Goal: Information Seeking & Learning: Check status

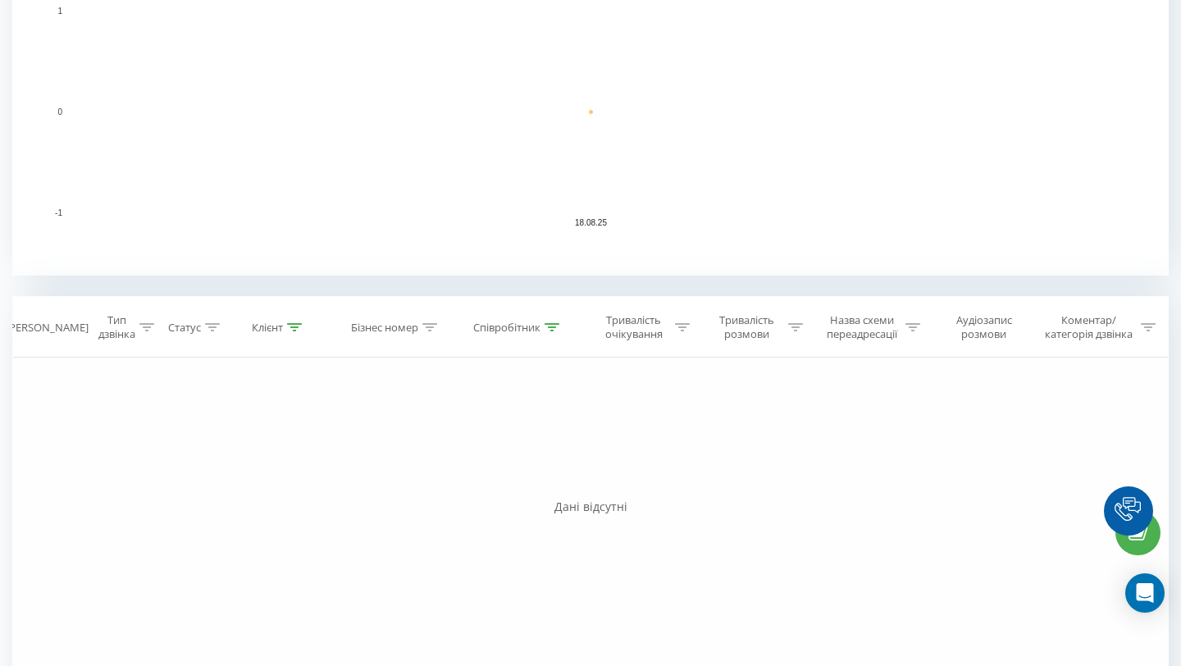
scroll to position [415, 0]
click at [549, 330] on div at bounding box center [552, 324] width 15 height 14
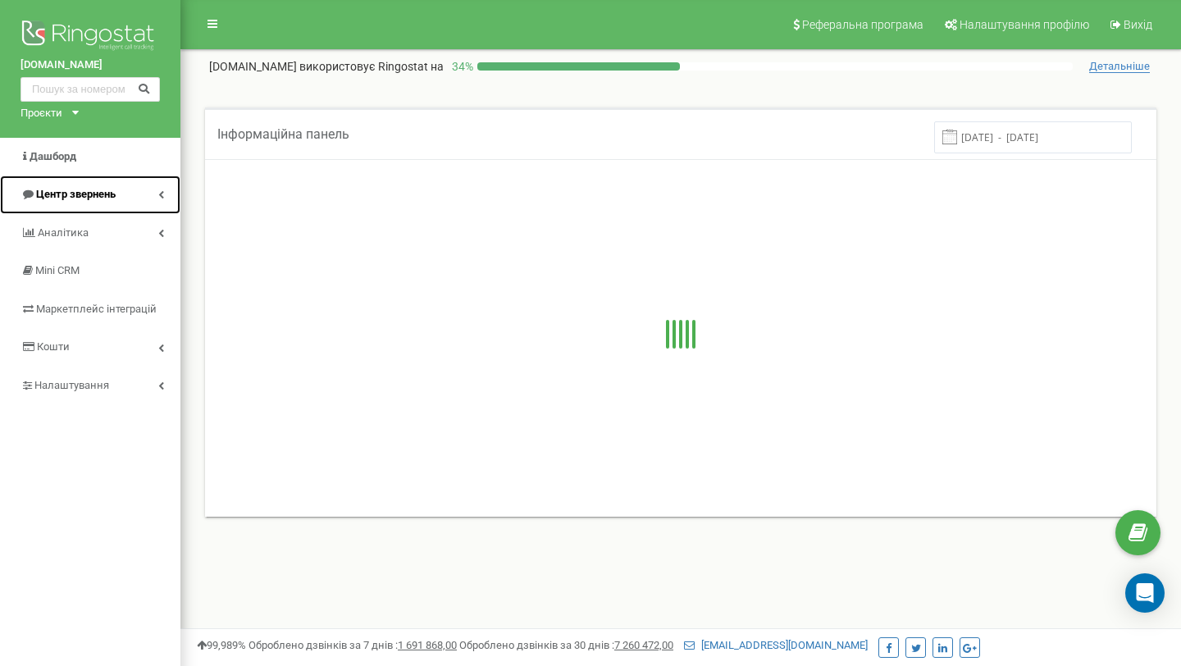
click at [121, 197] on link "Центр звернень" at bounding box center [90, 195] width 180 height 39
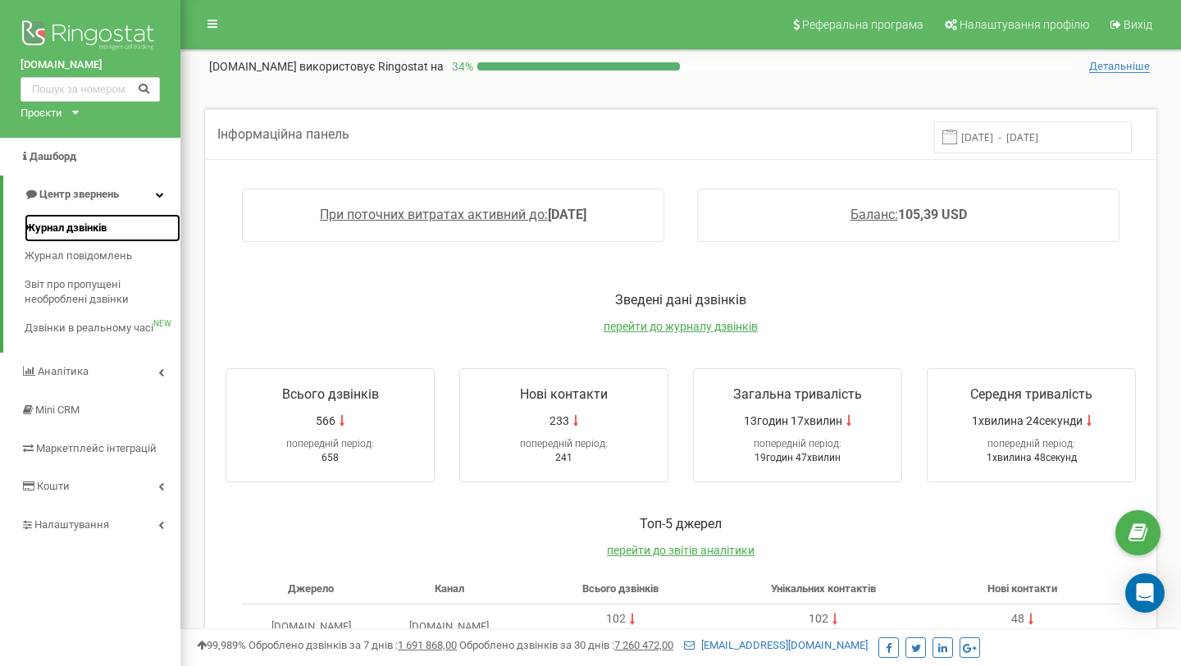
click at [107, 217] on link "Журнал дзвінків" at bounding box center [103, 228] width 156 height 29
click at [107, 218] on link "Журнал дзвінків" at bounding box center [103, 228] width 156 height 29
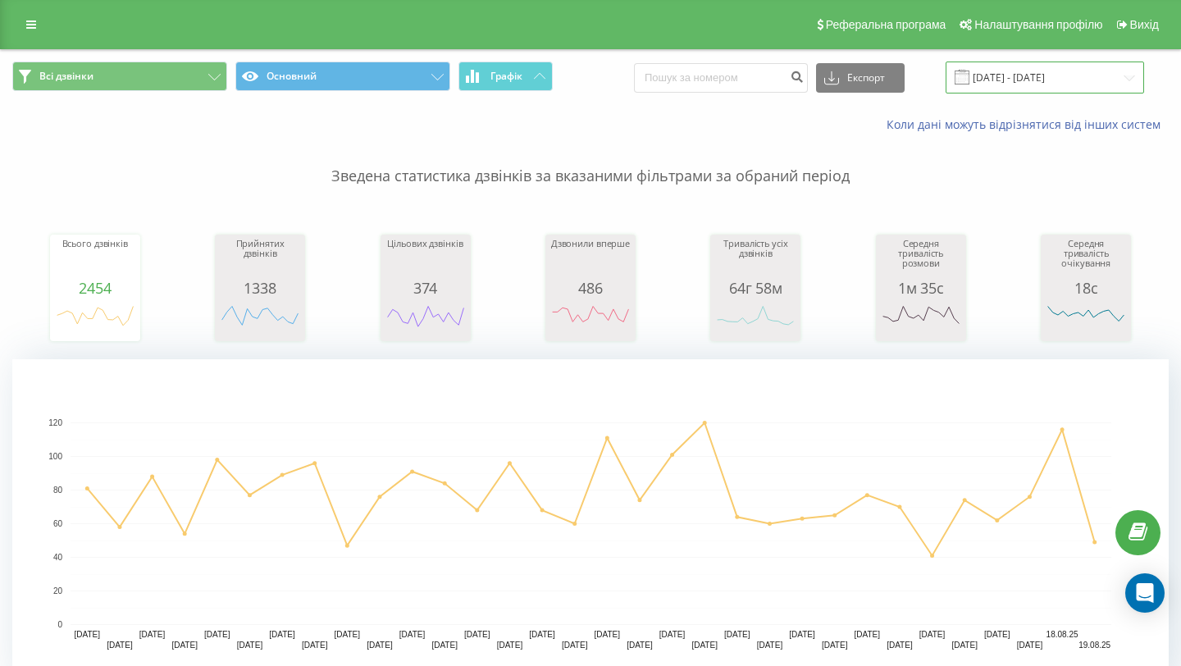
click at [1030, 76] on input "[DATE] - [DATE]" at bounding box center [1045, 78] width 199 height 32
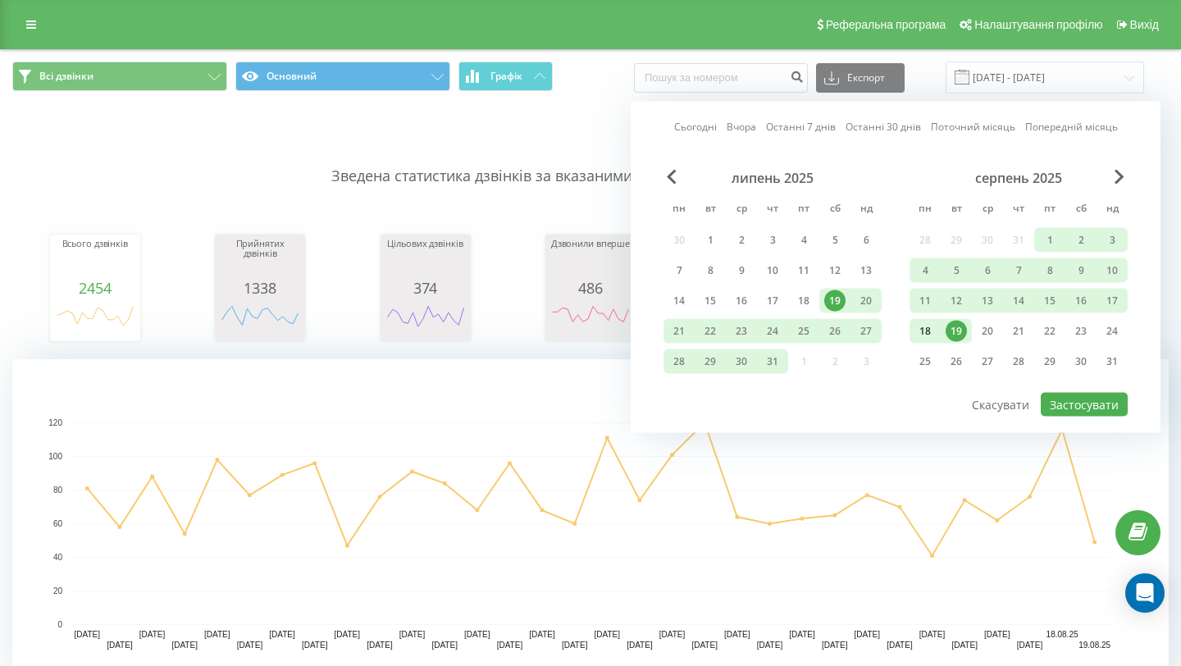
click at [928, 327] on div "18" at bounding box center [925, 331] width 21 height 21
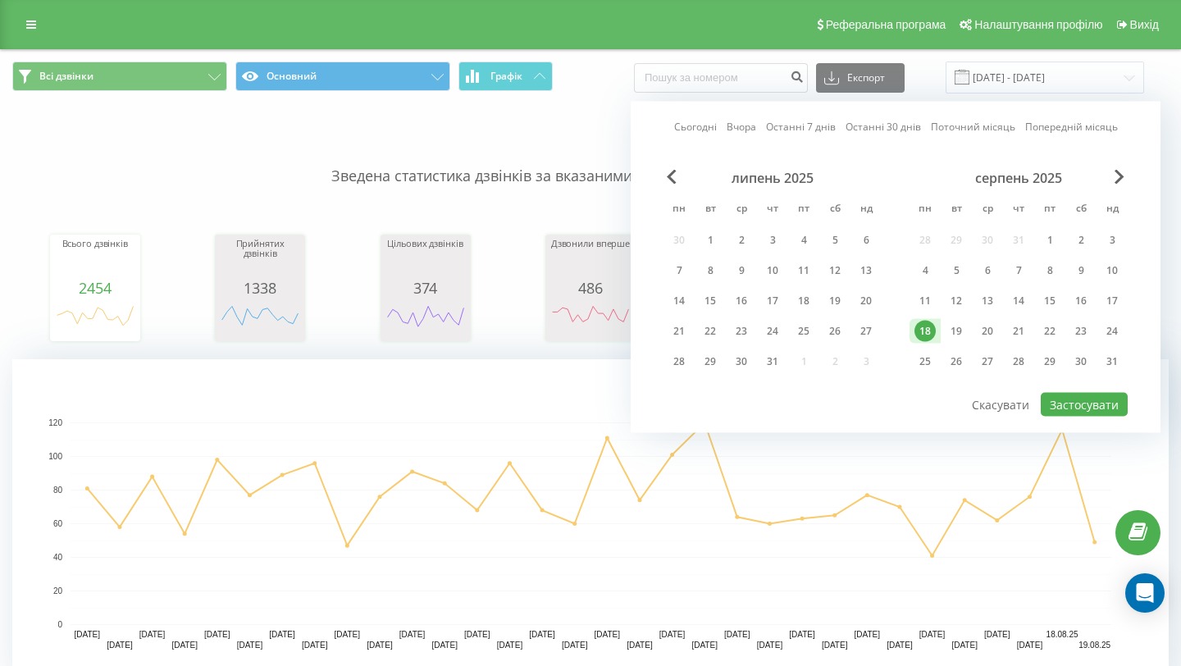
click at [928, 327] on div "18" at bounding box center [925, 331] width 21 height 21
click at [1125, 186] on div "серпень 2025 пн вт ср чт пт сб нд 28 29 30 31 1 2 3 4 5 6 7 8 9 10 11 12 13 14 …" at bounding box center [1019, 275] width 218 height 210
click at [1120, 184] on div "серпень 2025" at bounding box center [1019, 178] width 218 height 16
click at [1115, 178] on span "Next Month" at bounding box center [1120, 177] width 10 height 15
click at [1075, 411] on button "Застосувати" at bounding box center [1084, 405] width 87 height 24
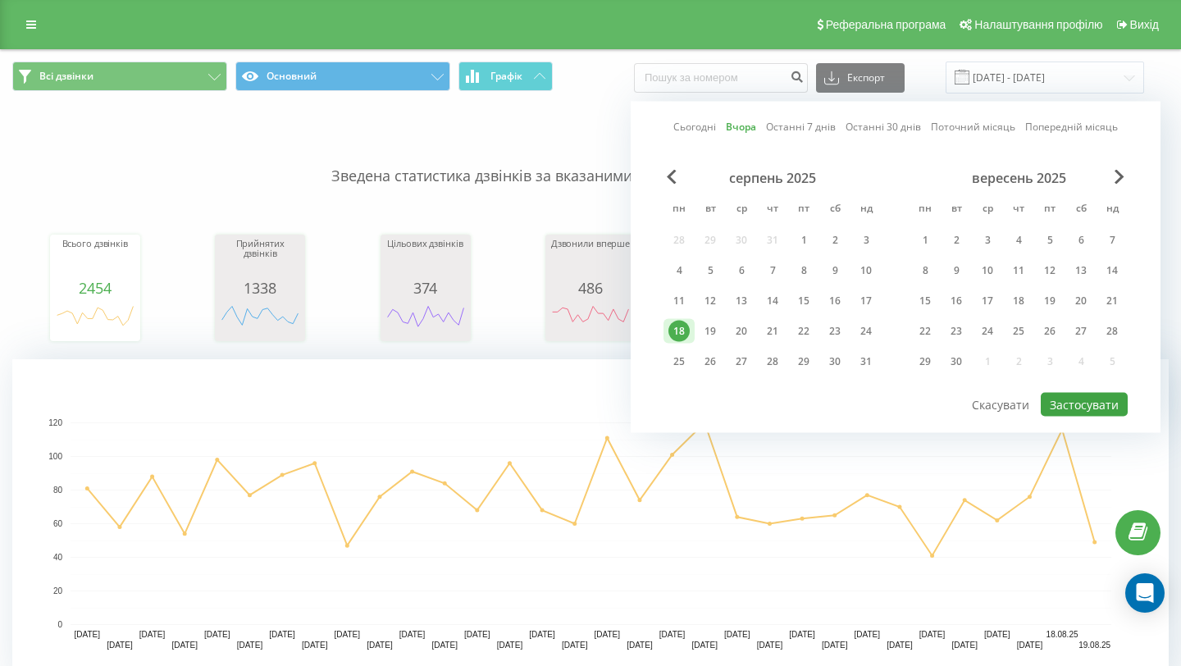
type input "[DATE] - [DATE]"
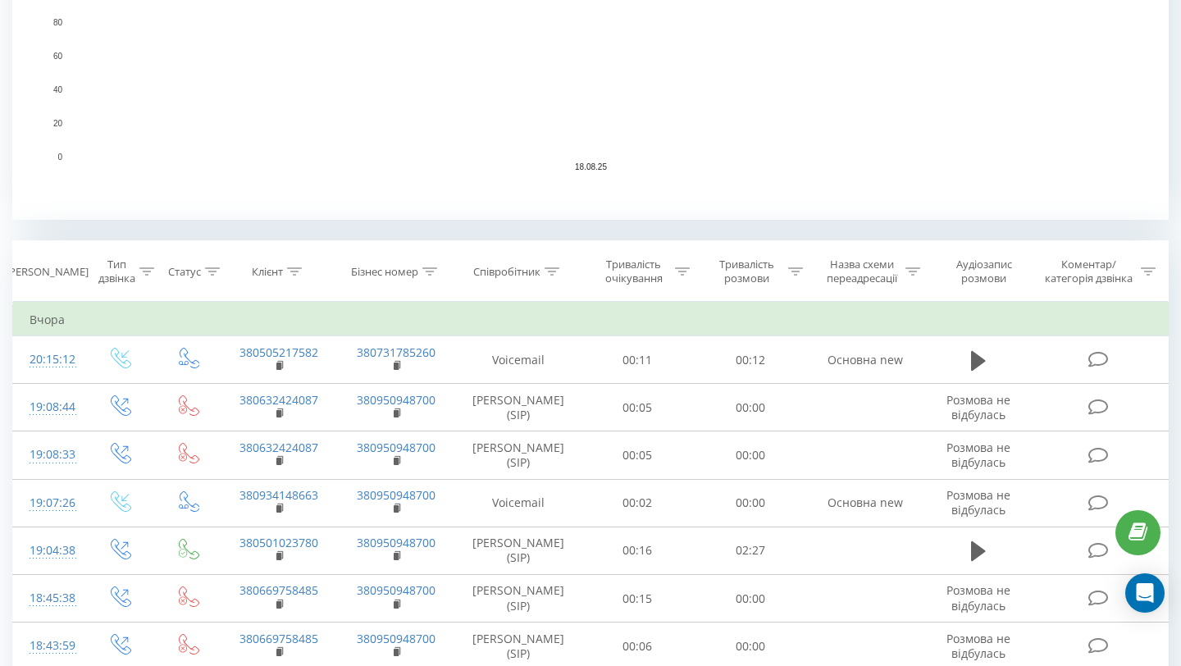
scroll to position [487, 0]
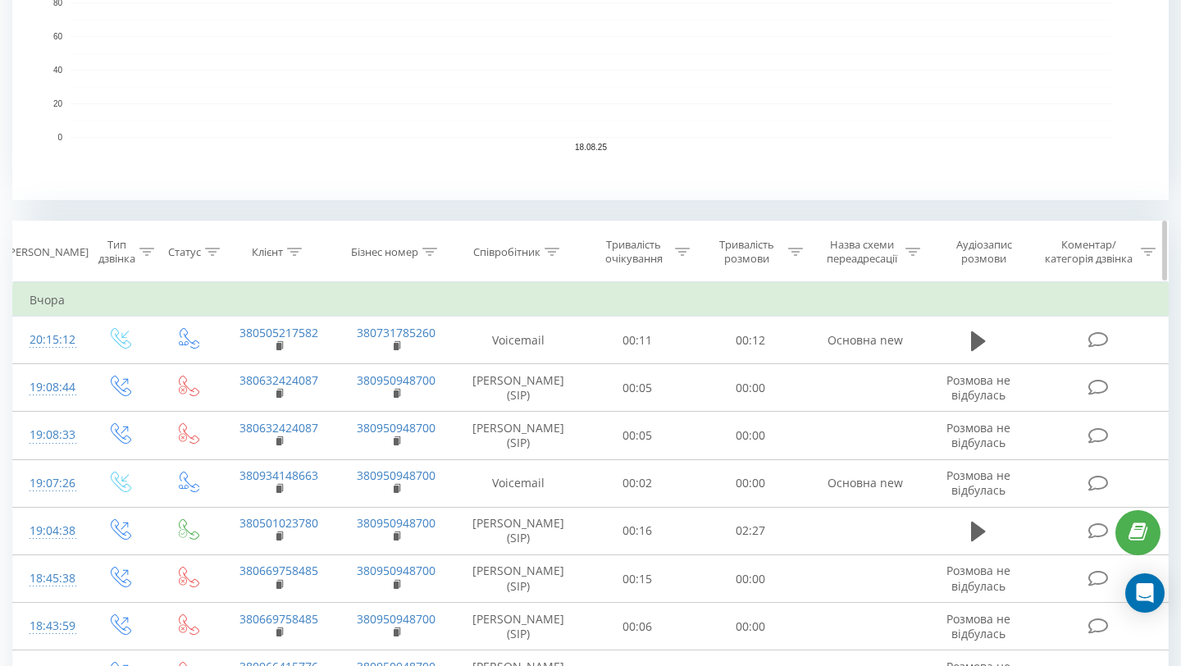
click at [524, 263] on th "Співробітник" at bounding box center [518, 251] width 126 height 61
click at [533, 249] on div "Співробітник" at bounding box center [506, 252] width 67 height 14
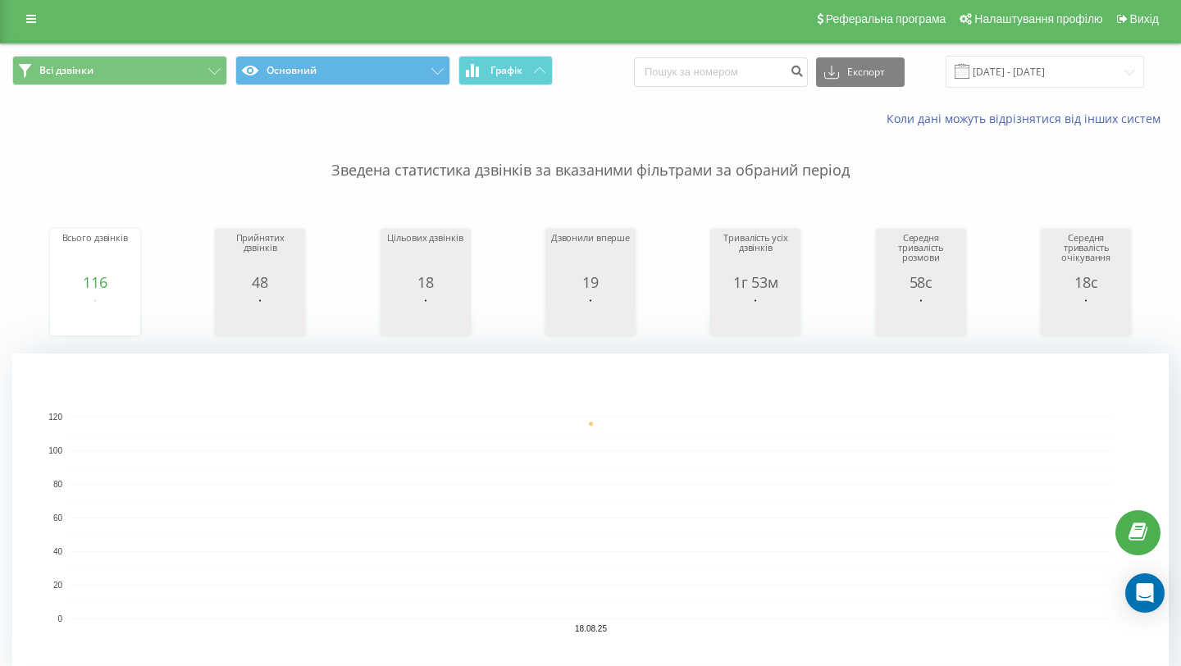
scroll to position [577, 0]
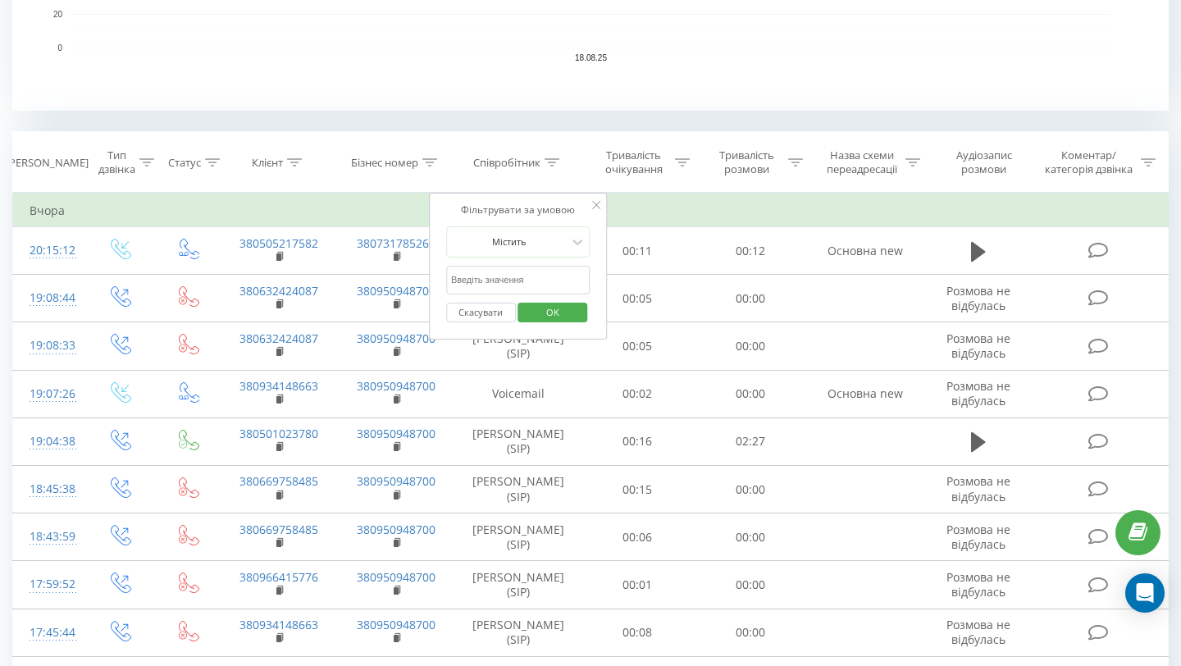
click at [533, 280] on input "text" at bounding box center [518, 280] width 144 height 29
type input "[PERSON_NAME]"
click at [561, 316] on span "OK" at bounding box center [553, 311] width 46 height 25
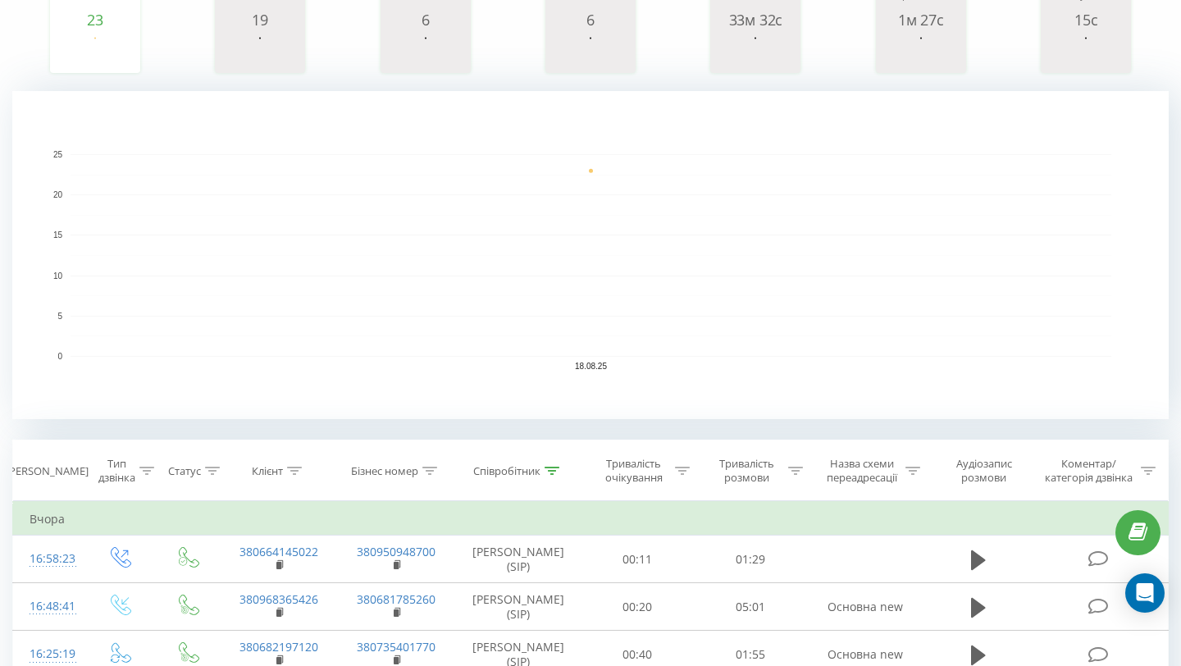
scroll to position [508, 0]
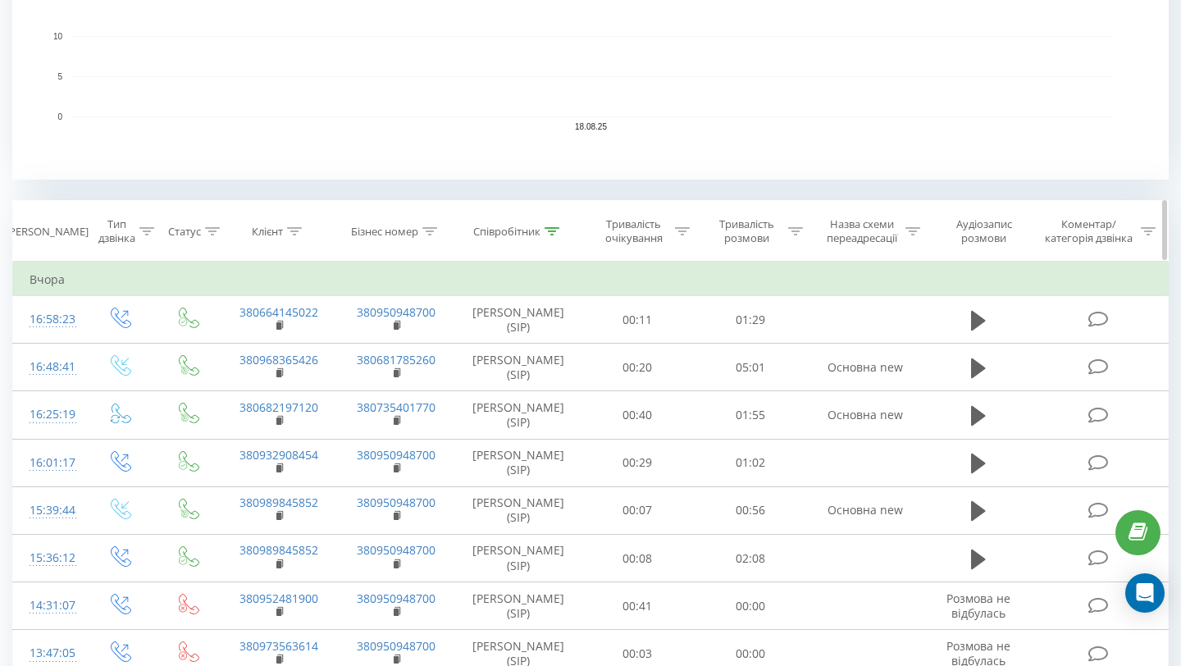
click at [526, 219] on th "Співробітник" at bounding box center [518, 231] width 126 height 61
click at [526, 228] on div "Співробітник" at bounding box center [506, 232] width 67 height 14
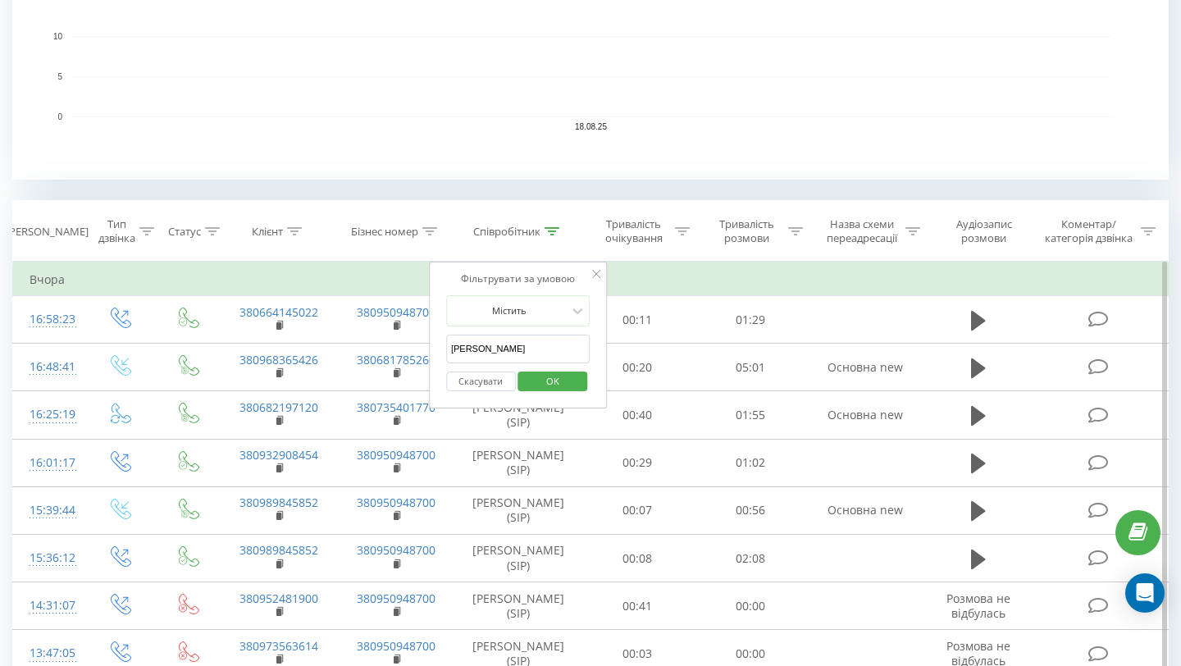
click at [509, 358] on input "[PERSON_NAME]" at bounding box center [518, 349] width 144 height 29
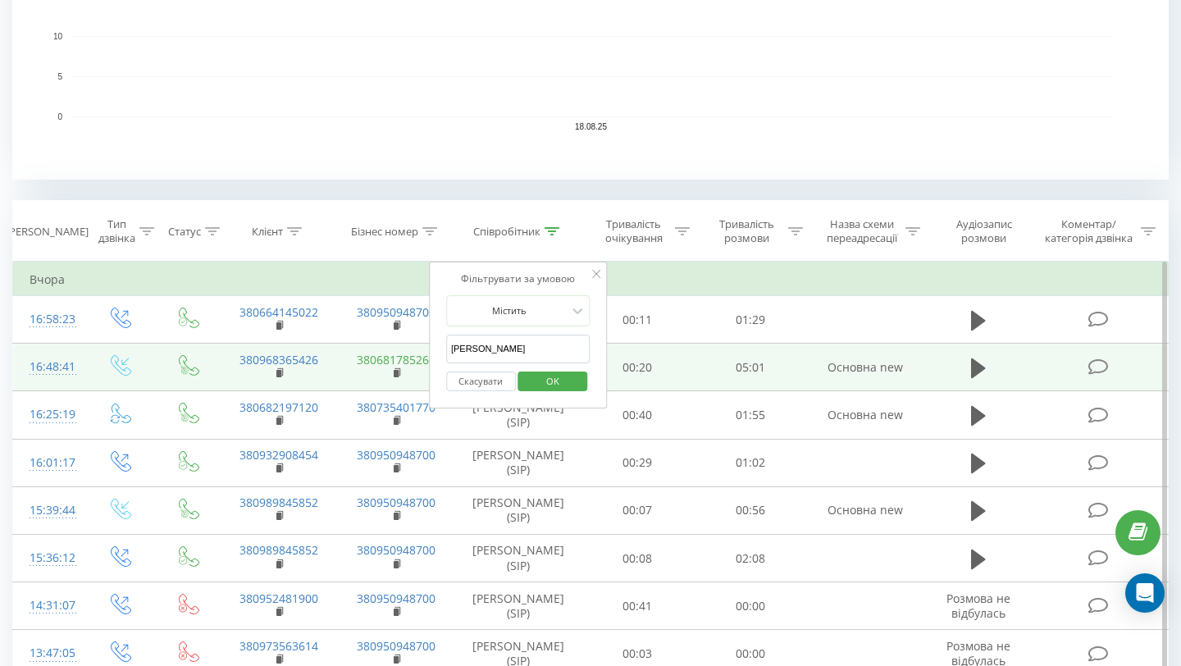
drag, startPoint x: 527, startPoint y: 339, endPoint x: 404, endPoint y: 357, distance: 125.2
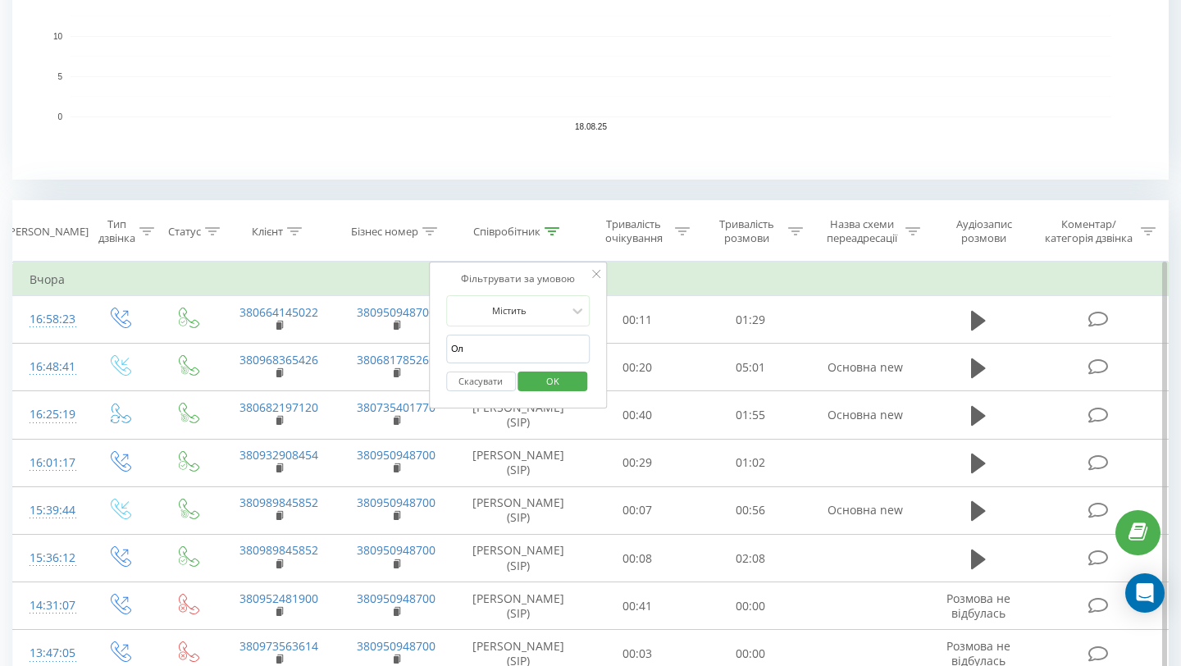
type input "[PERSON_NAME]"
click at [561, 388] on span "OK" at bounding box center [553, 380] width 46 height 25
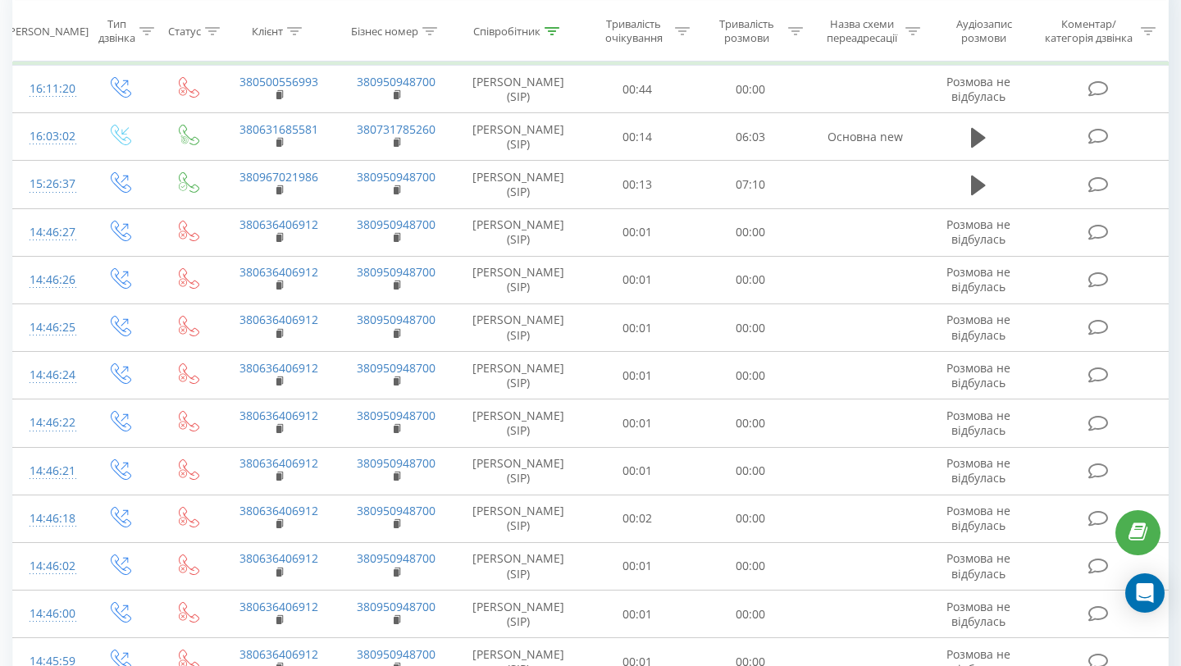
scroll to position [1709, 0]
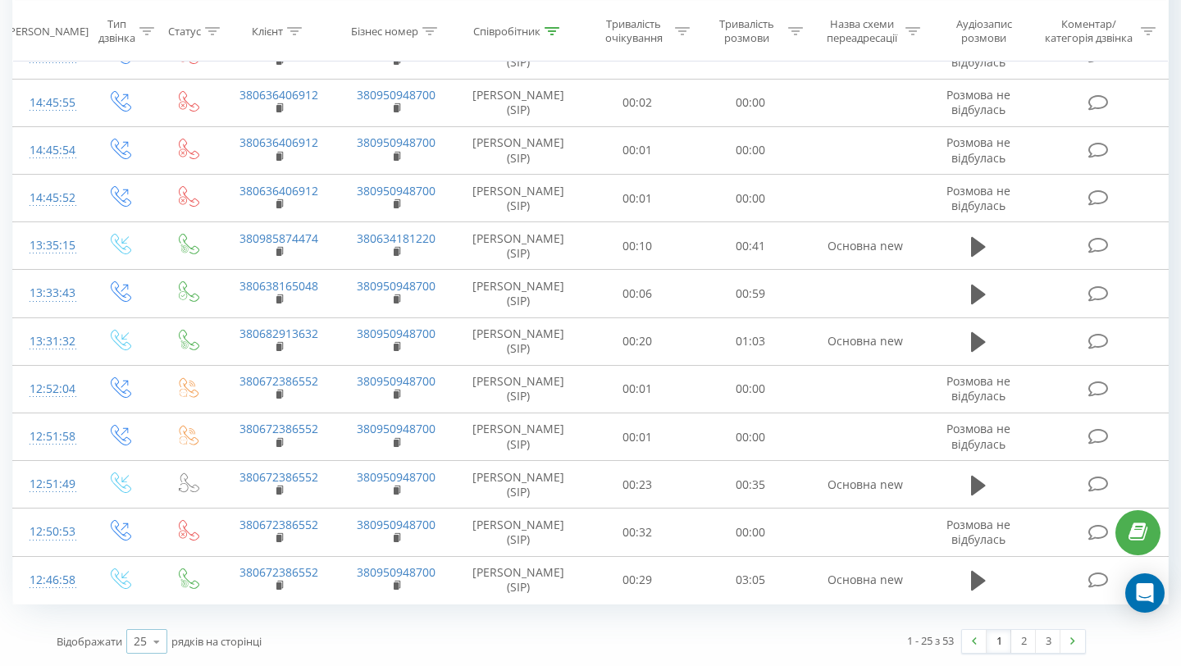
click at [142, 644] on div "25" at bounding box center [140, 641] width 13 height 16
click at [153, 598] on div "50" at bounding box center [146, 594] width 39 height 24
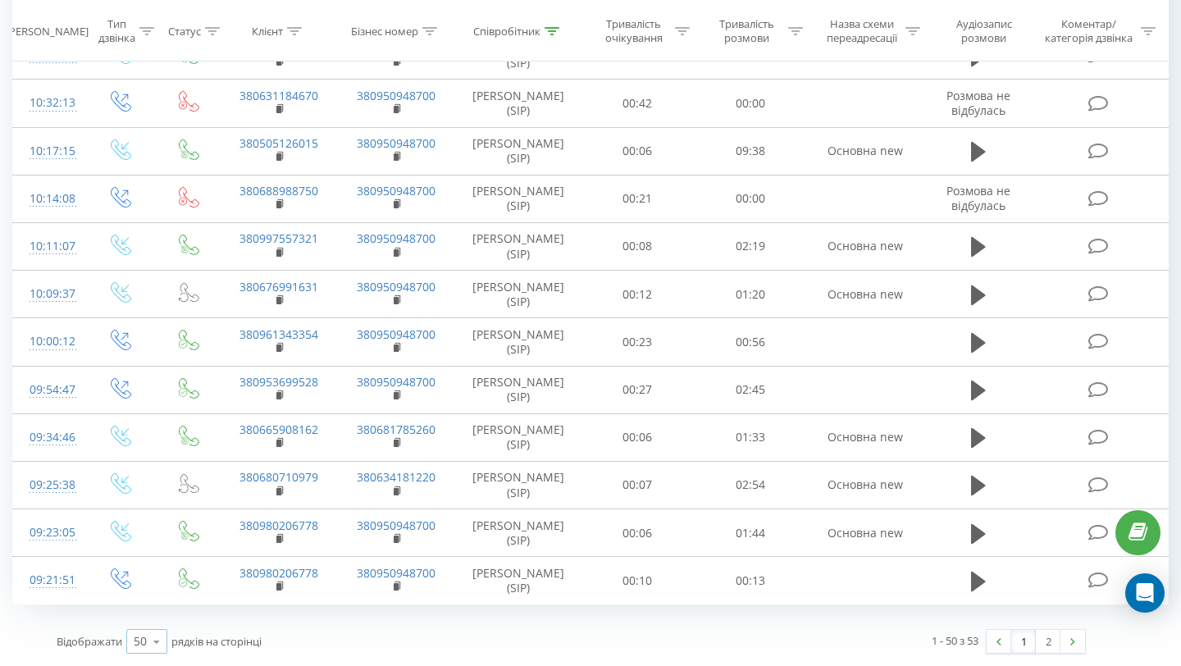
scroll to position [3217, 0]
click at [158, 633] on icon at bounding box center [156, 642] width 25 height 32
click at [156, 632] on icon at bounding box center [156, 642] width 25 height 32
click at [152, 646] on icon at bounding box center [156, 642] width 25 height 32
click at [153, 620] on span "100" at bounding box center [144, 618] width 20 height 16
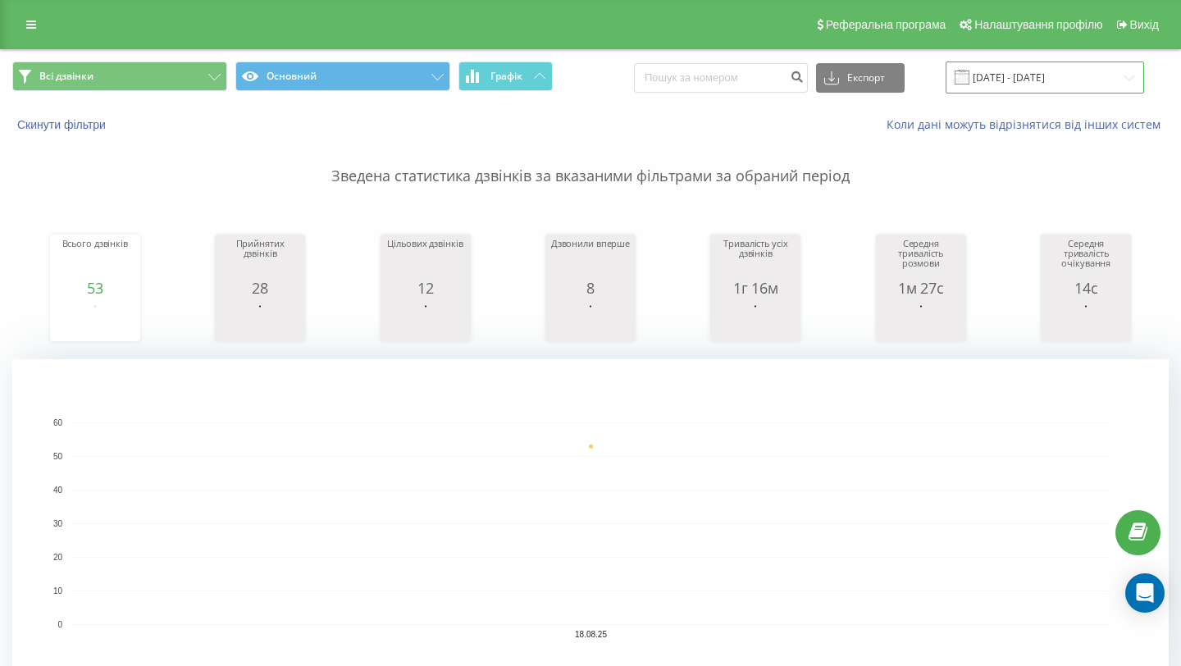
click at [1016, 92] on input "[DATE] - [DATE]" at bounding box center [1045, 78] width 199 height 32
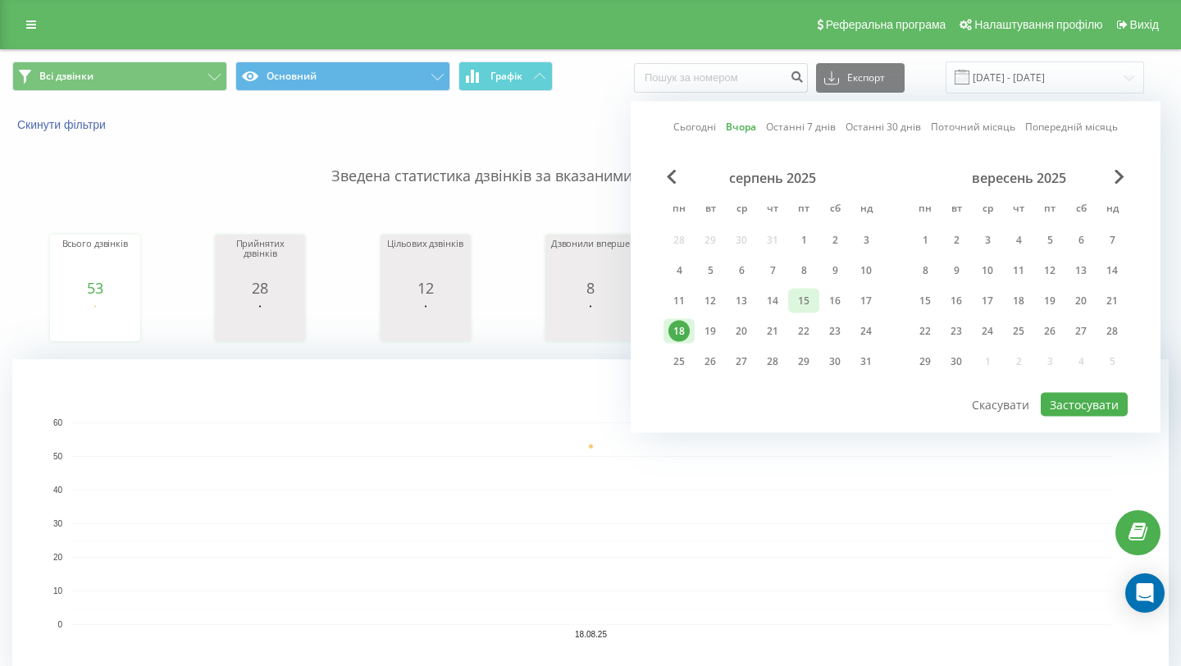
click at [809, 304] on div "15" at bounding box center [803, 300] width 21 height 21
click at [1072, 404] on button "Застосувати" at bounding box center [1084, 405] width 87 height 24
type input "[DATE] - [DATE]"
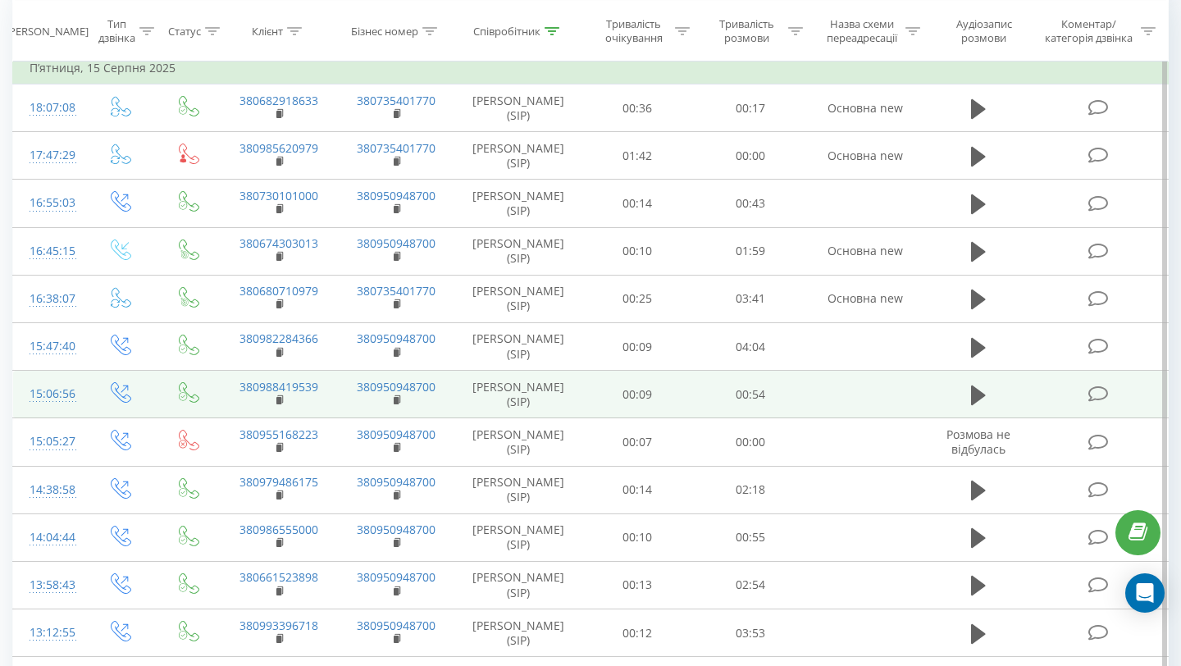
scroll to position [871, 0]
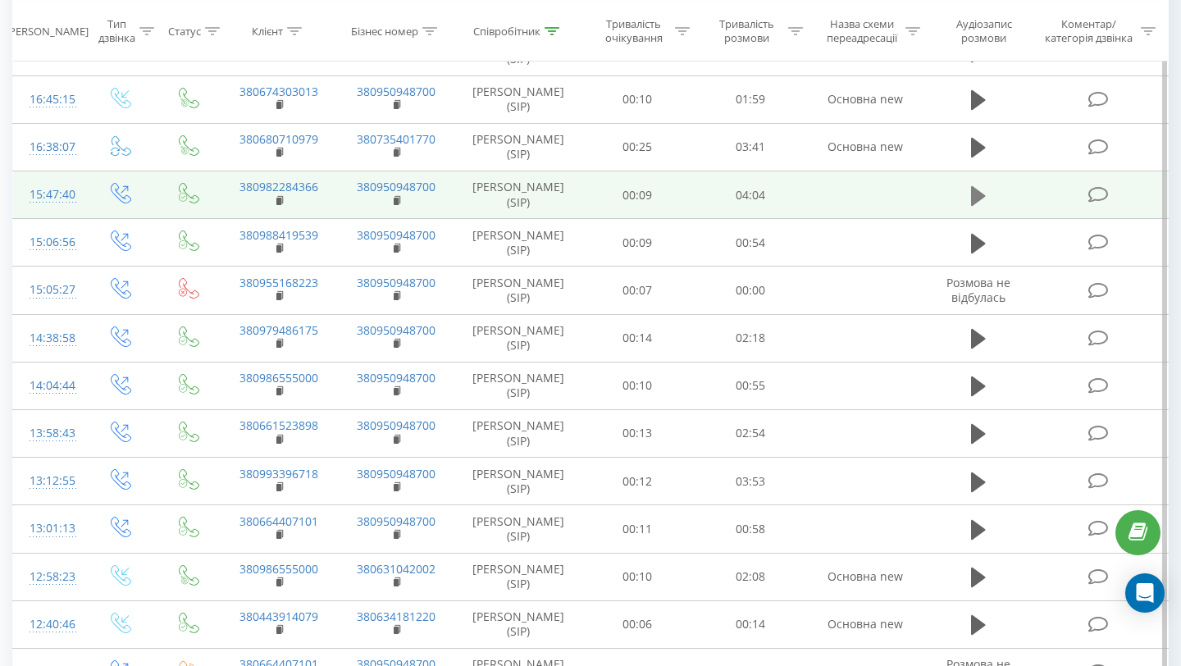
click at [974, 208] on icon at bounding box center [978, 196] width 15 height 23
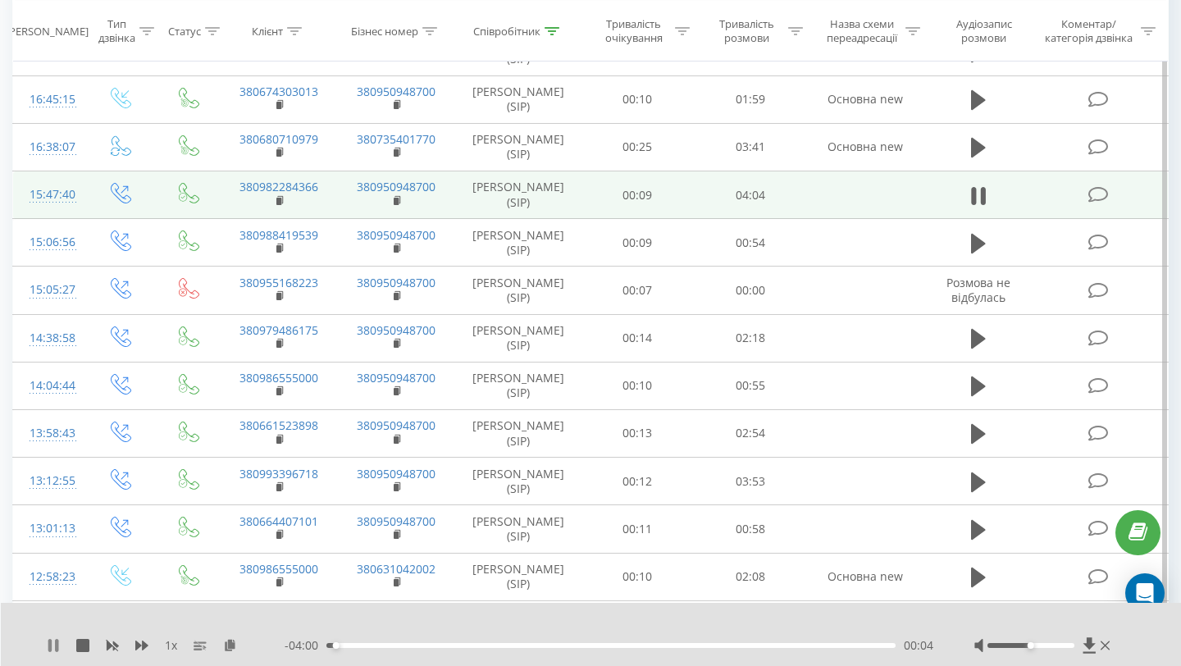
click at [53, 647] on icon at bounding box center [53, 645] width 13 height 13
click at [56, 648] on icon at bounding box center [53, 645] width 13 height 13
click at [52, 646] on icon at bounding box center [49, 645] width 3 height 13
click at [53, 644] on icon at bounding box center [53, 645] width 10 height 13
click at [58, 646] on icon at bounding box center [53, 645] width 13 height 13
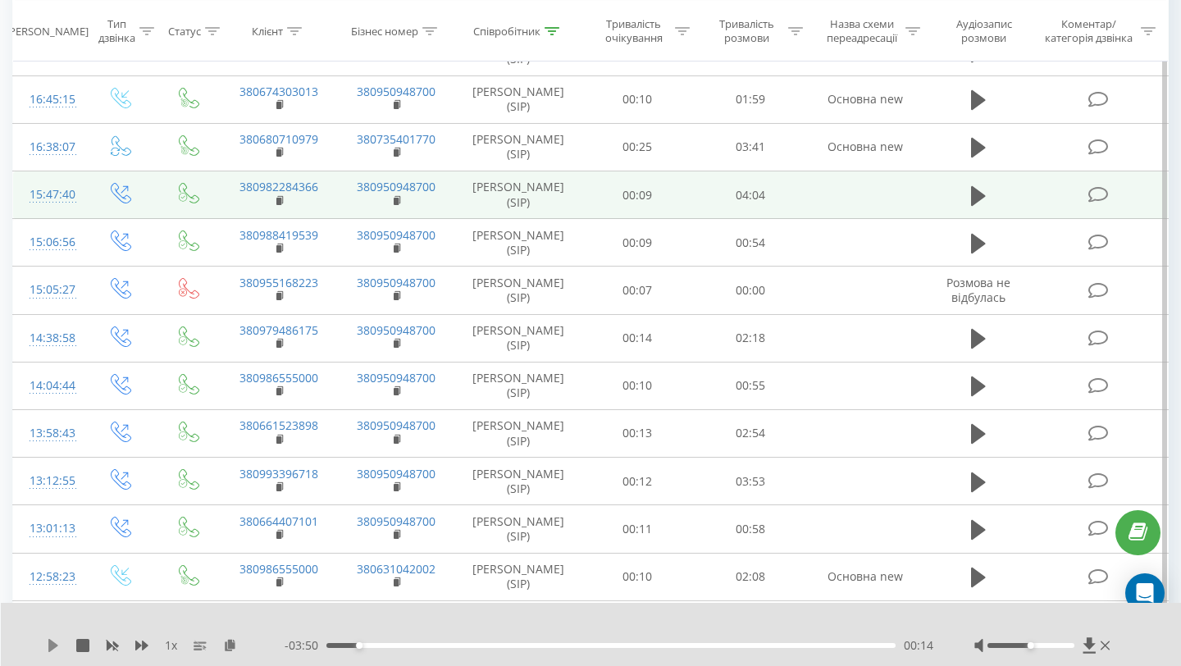
click at [52, 642] on icon at bounding box center [53, 645] width 10 height 13
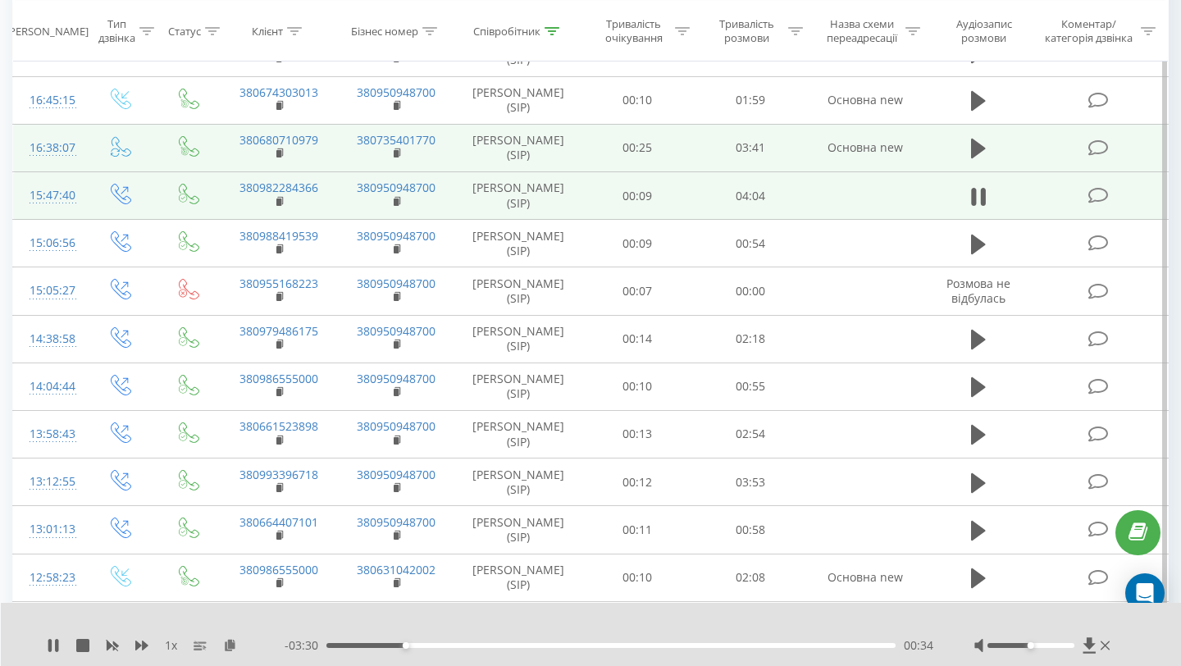
scroll to position [784, 0]
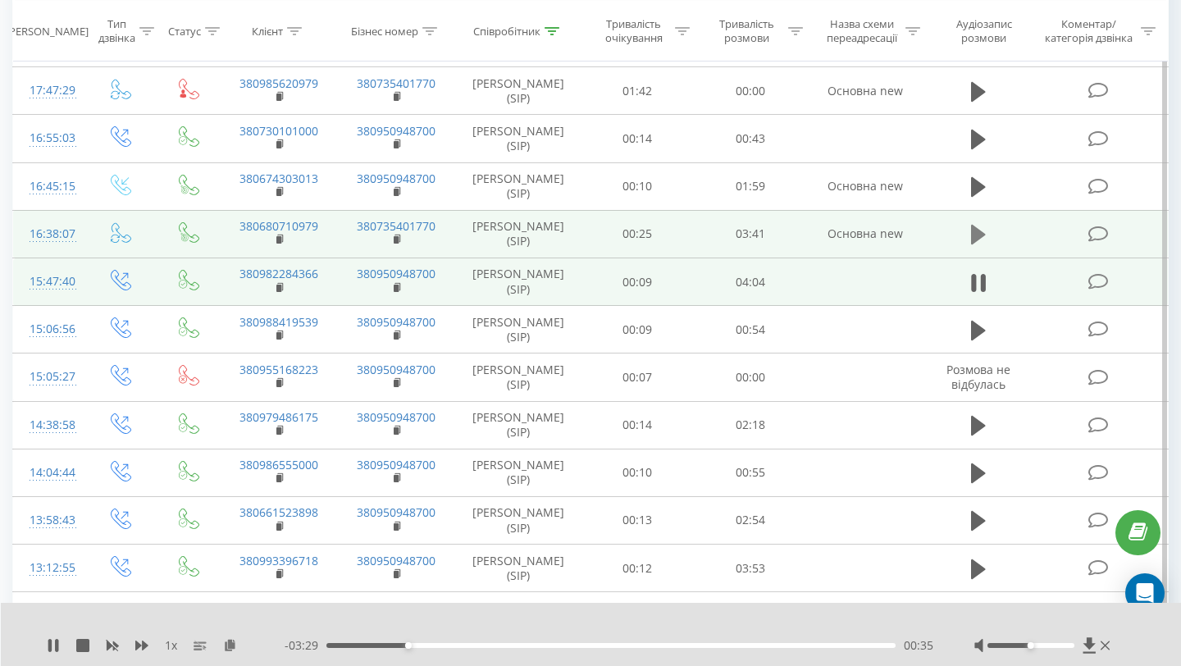
click at [976, 246] on icon at bounding box center [978, 234] width 15 height 23
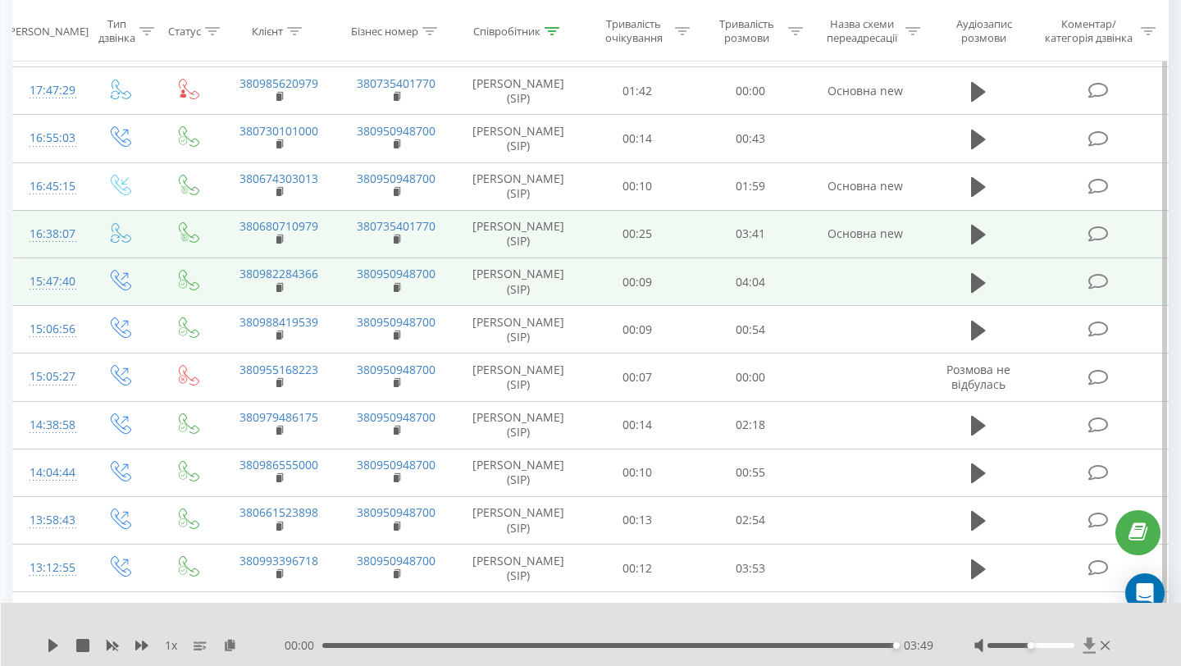
click at [1093, 650] on icon at bounding box center [1090, 645] width 14 height 16
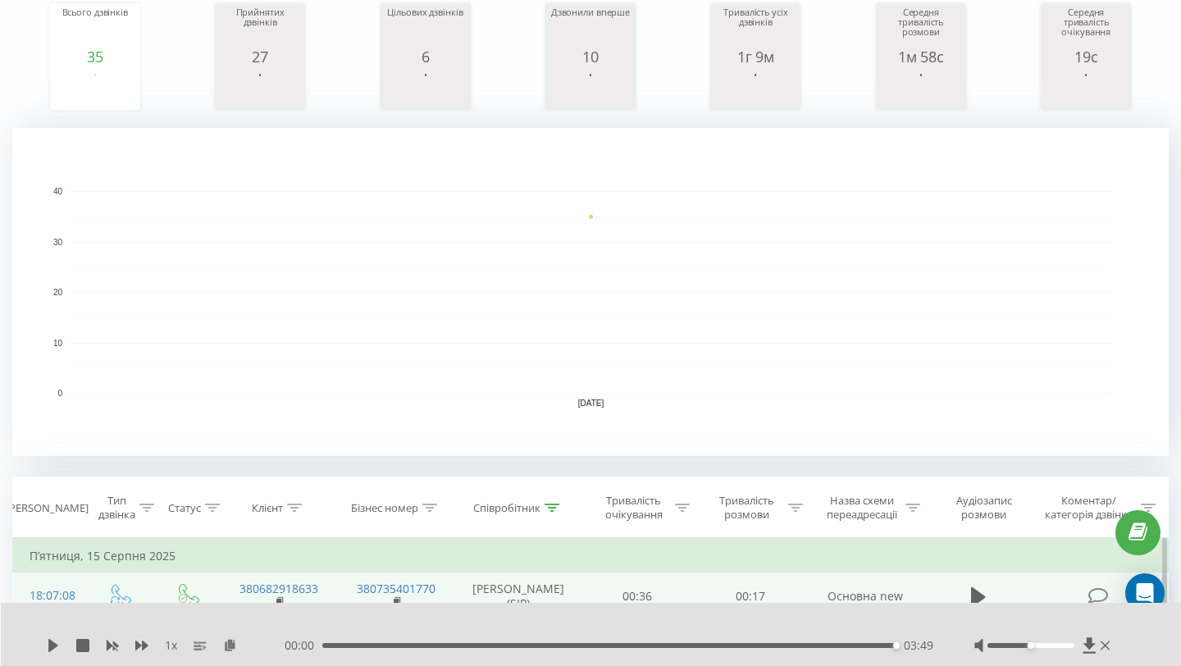
scroll to position [336, 0]
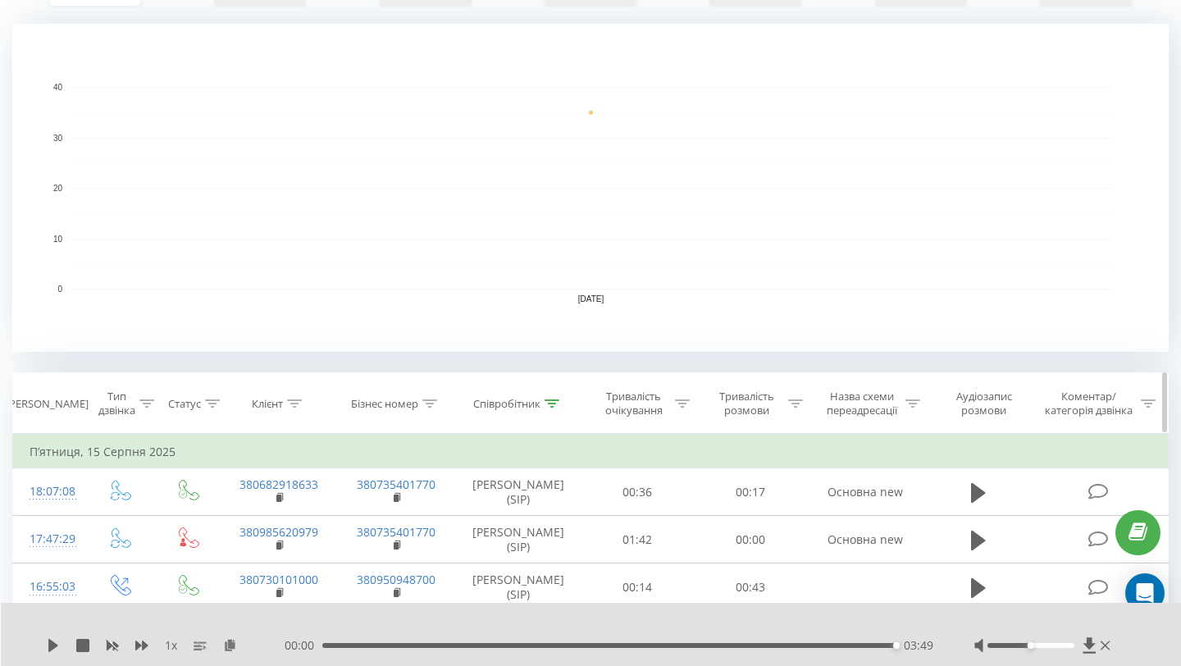
click at [541, 401] on div "Співробітник" at bounding box center [516, 404] width 86 height 14
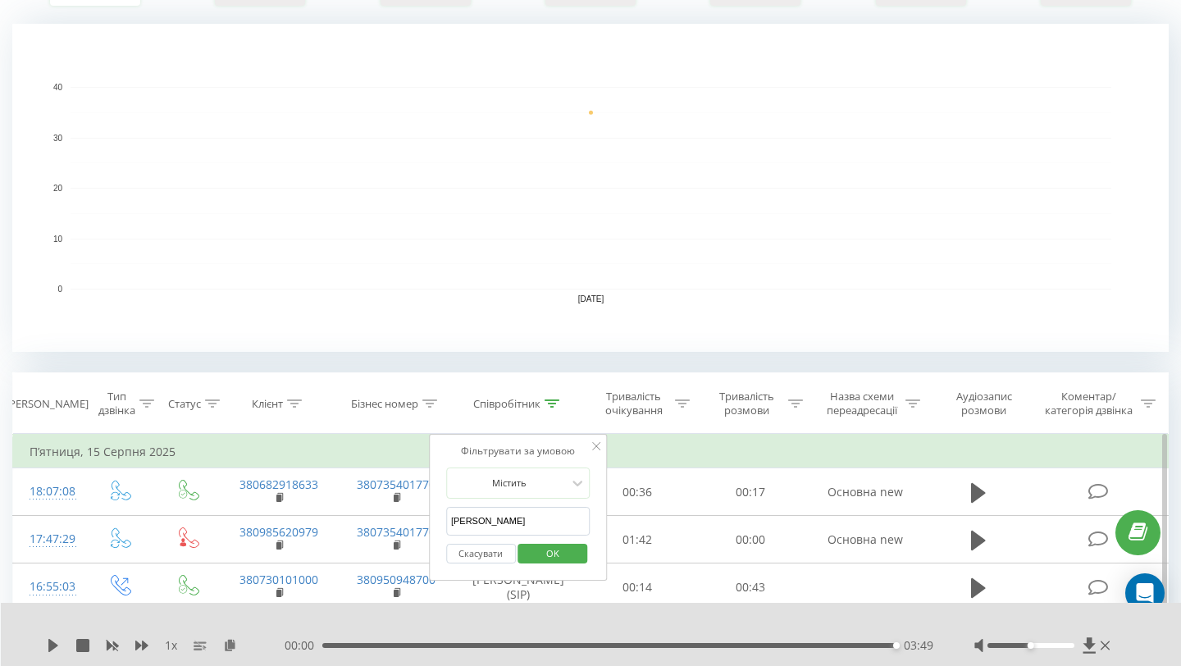
drag, startPoint x: 504, startPoint y: 512, endPoint x: 453, endPoint y: 518, distance: 52.0
click at [453, 518] on input "[PERSON_NAME]" at bounding box center [518, 521] width 144 height 29
drag, startPoint x: 473, startPoint y: 525, endPoint x: 434, endPoint y: 525, distance: 39.4
click at [434, 525] on div "Фільтрувати за умовою Містить [PERSON_NAME] OK" at bounding box center [518, 508] width 179 height 148
click at [546, 559] on span "OK" at bounding box center [553, 553] width 46 height 25
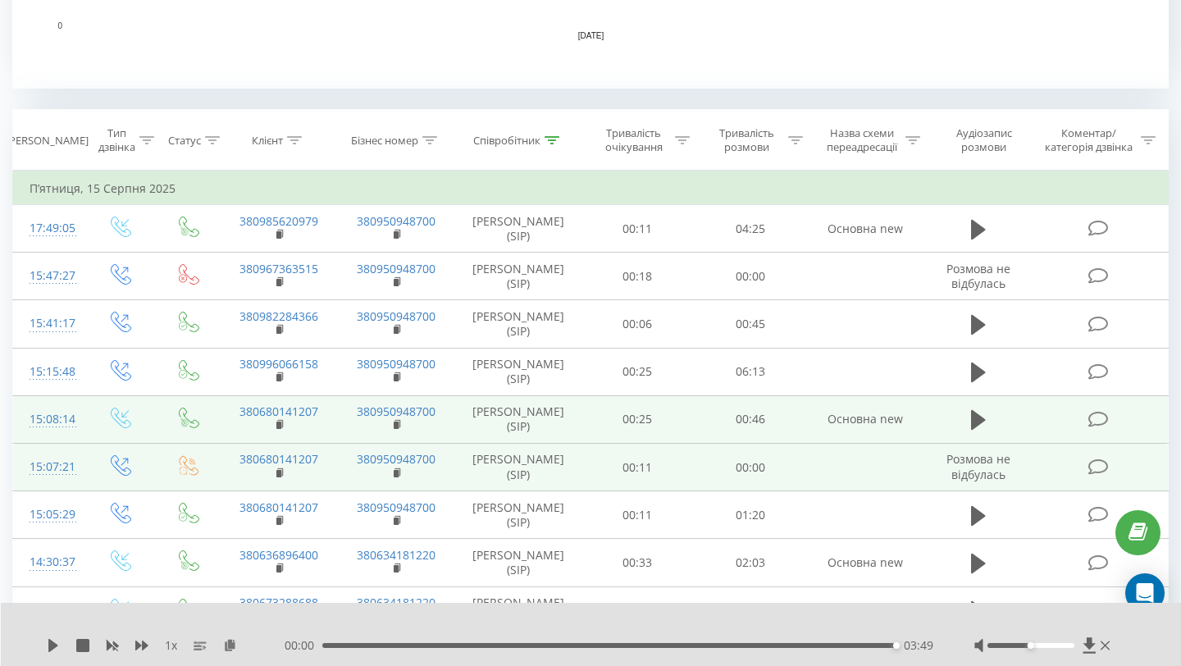
scroll to position [607, 0]
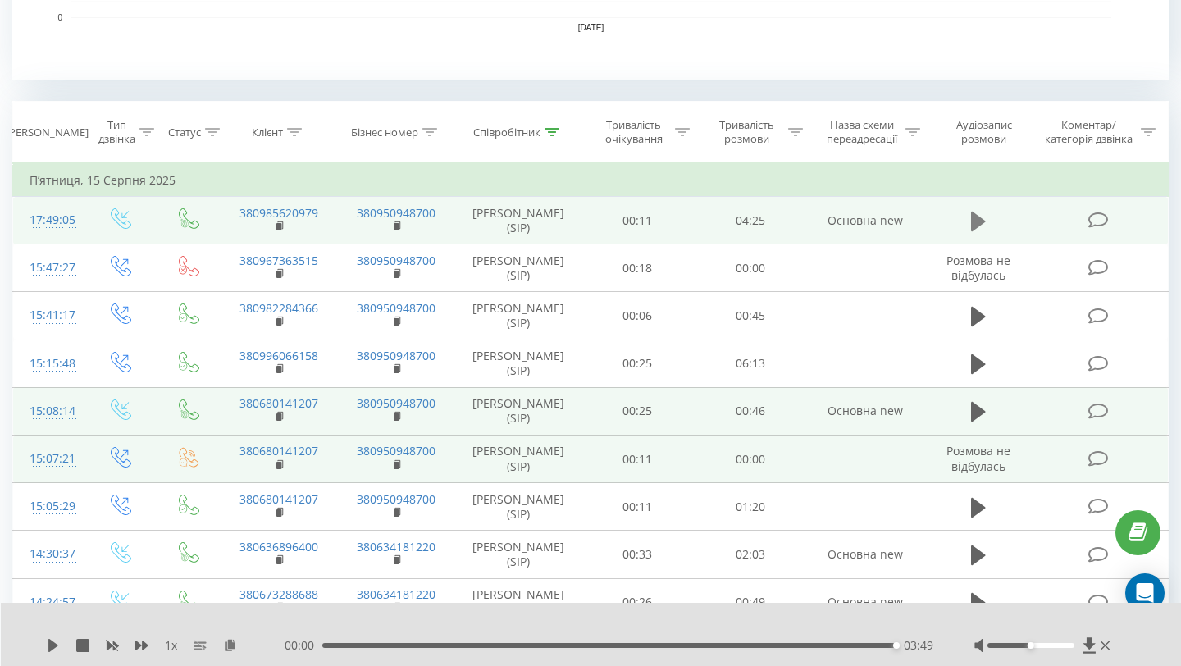
click at [968, 215] on button at bounding box center [978, 221] width 25 height 25
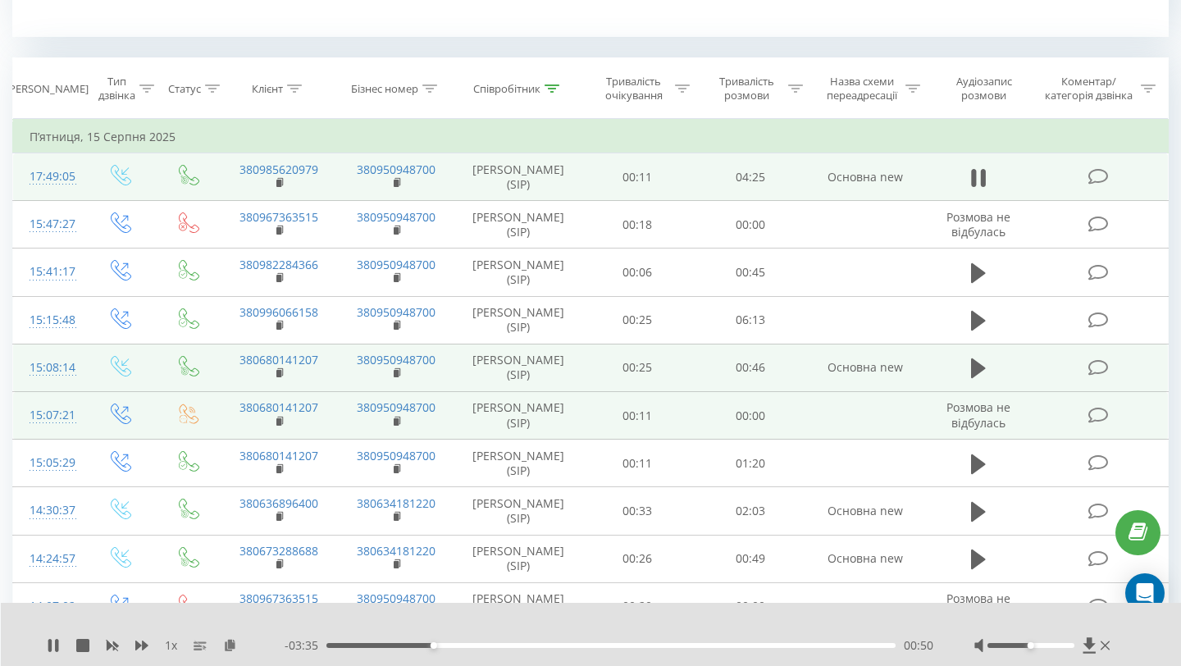
scroll to position [653, 0]
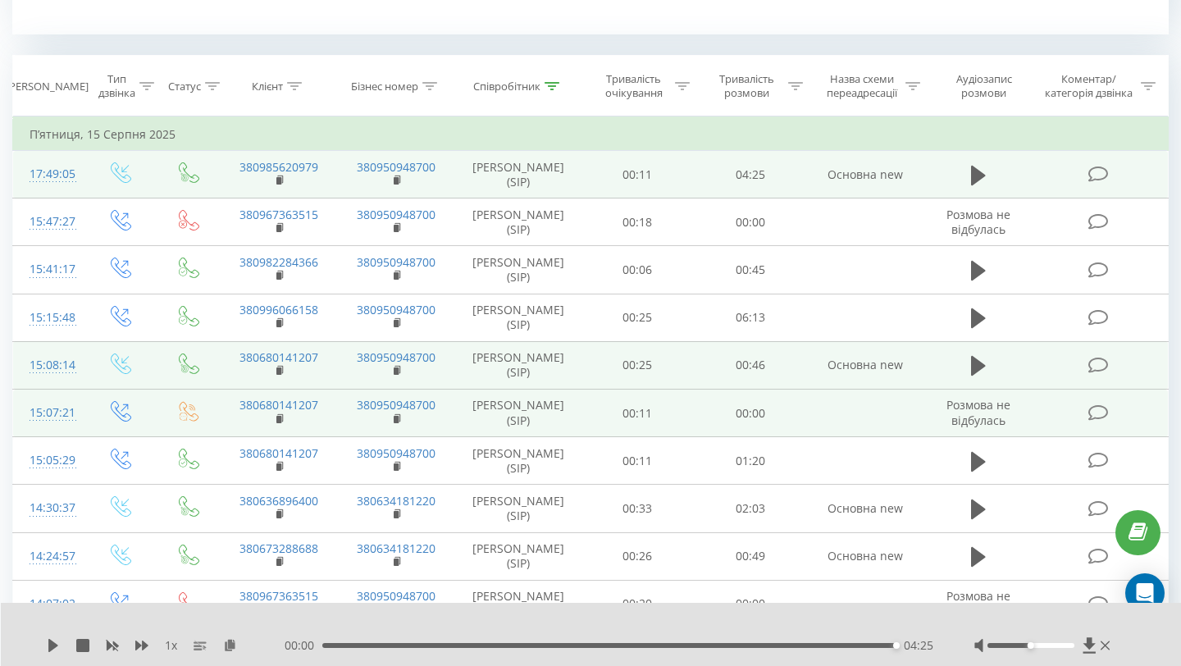
click at [1084, 636] on div "1 x 00:00 04:25 04:25" at bounding box center [591, 634] width 1181 height 63
click at [1089, 648] on icon at bounding box center [1089, 645] width 12 height 16
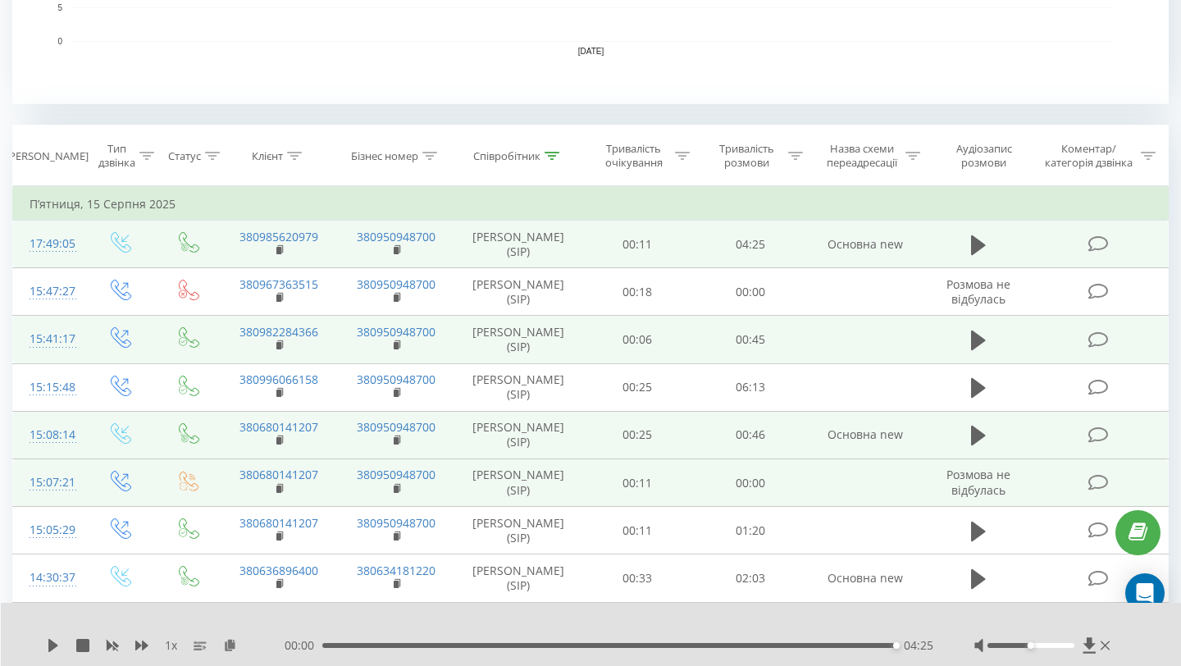
scroll to position [435, 0]
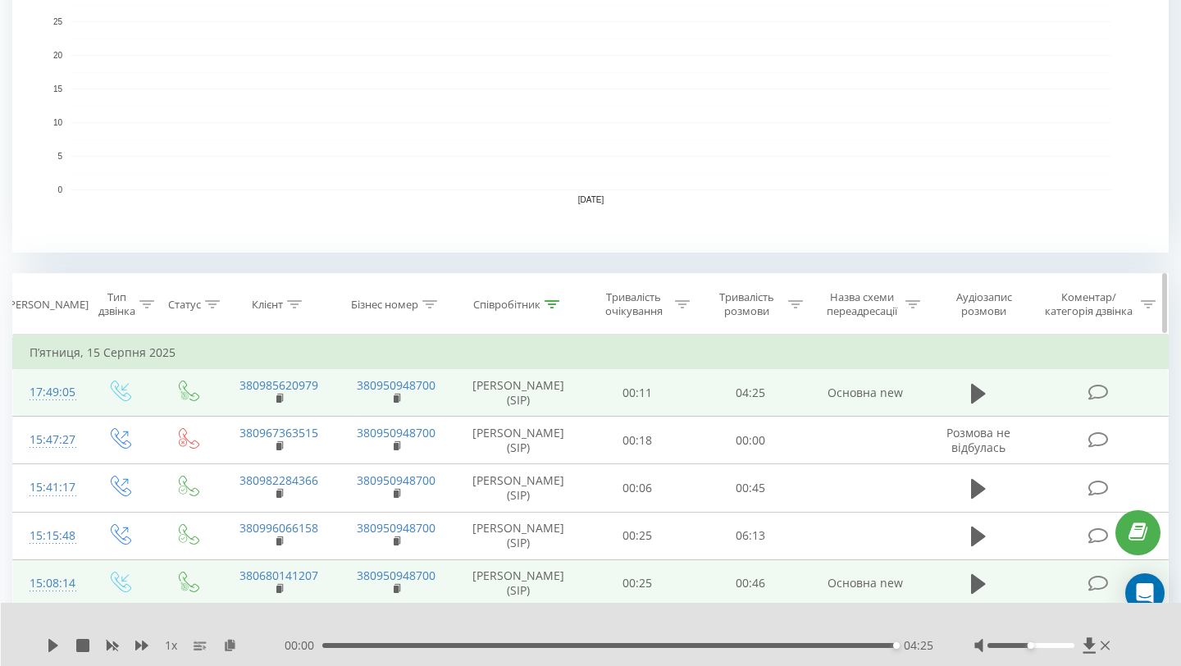
click at [520, 298] on div "Співробітник" at bounding box center [506, 305] width 67 height 14
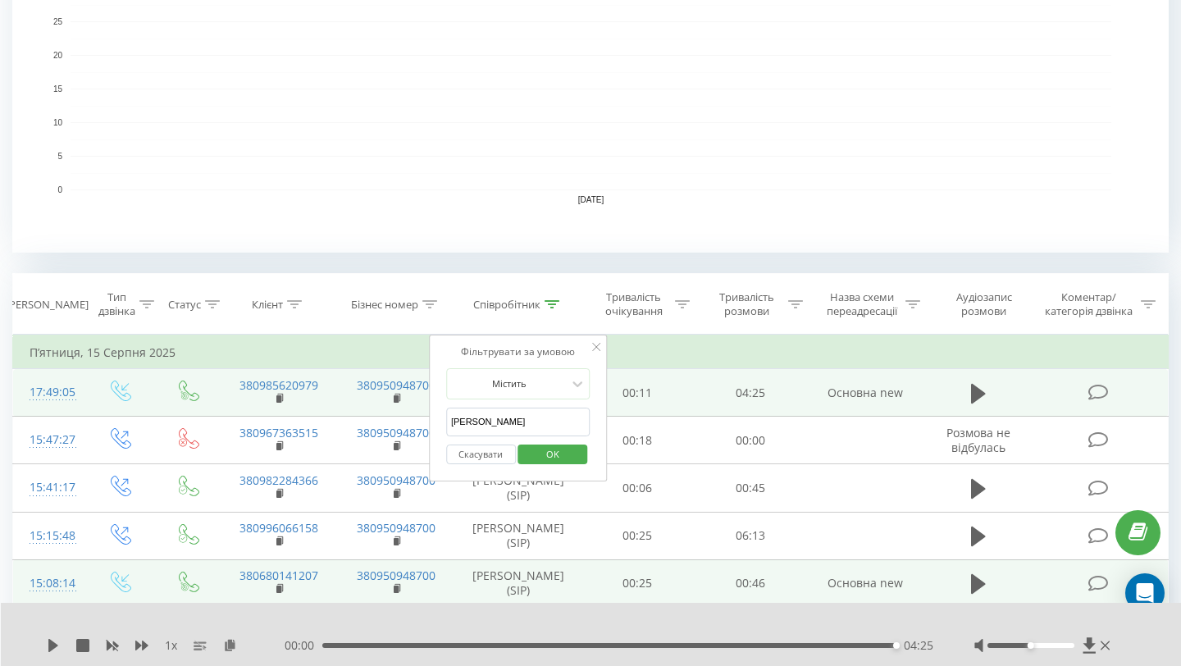
click at [523, 406] on form "Містить [PERSON_NAME] OK" at bounding box center [518, 420] width 144 height 105
drag, startPoint x: 496, startPoint y: 420, endPoint x: 431, endPoint y: 422, distance: 64.9
click at [431, 422] on div "Фільтрувати за умовою Містить [PERSON_NAME] OK" at bounding box center [518, 409] width 179 height 148
type input "[PERSON_NAME]"
click at [573, 450] on span "OK" at bounding box center [553, 453] width 46 height 25
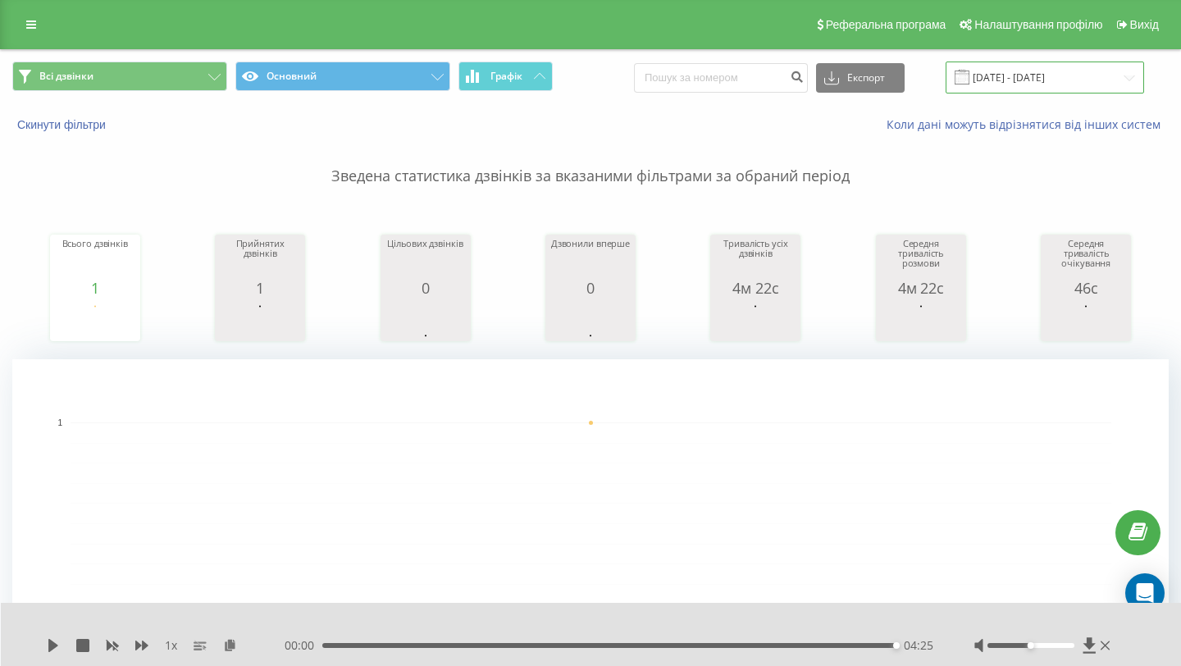
click at [1081, 69] on input "[DATE] - [DATE]" at bounding box center [1045, 78] width 199 height 32
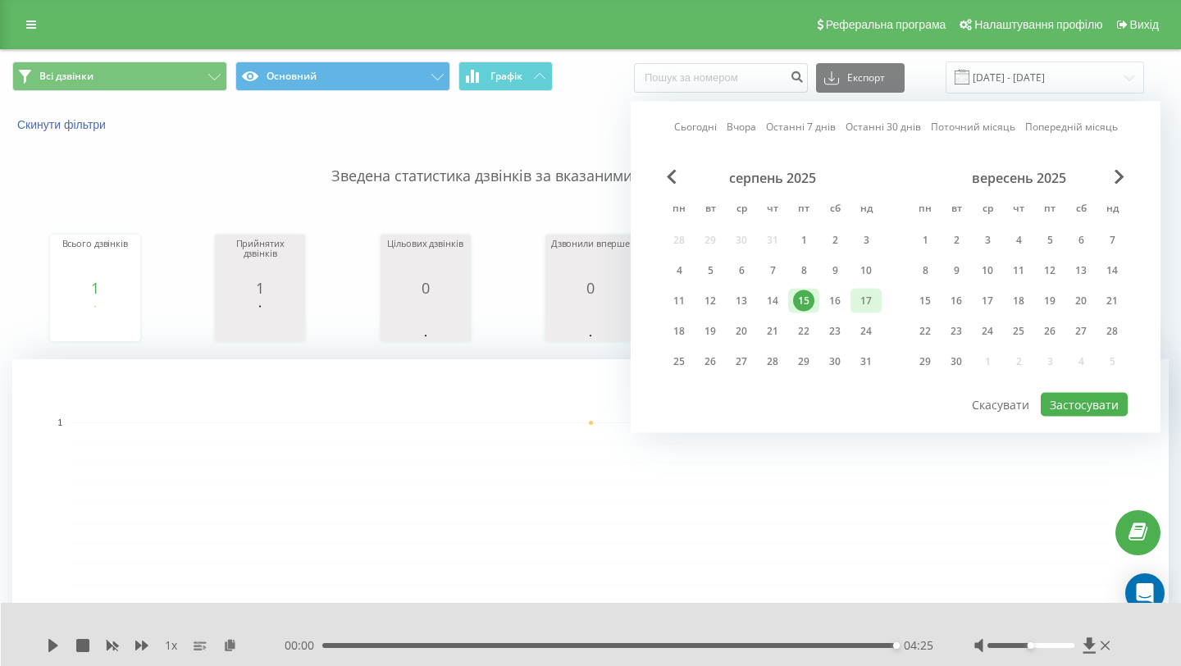
click at [869, 305] on div "17" at bounding box center [866, 300] width 21 height 21
click at [813, 303] on div "15" at bounding box center [803, 300] width 21 height 21
click at [829, 303] on div "16" at bounding box center [834, 300] width 21 height 21
click at [1114, 393] on button "Застосувати" at bounding box center [1084, 405] width 87 height 24
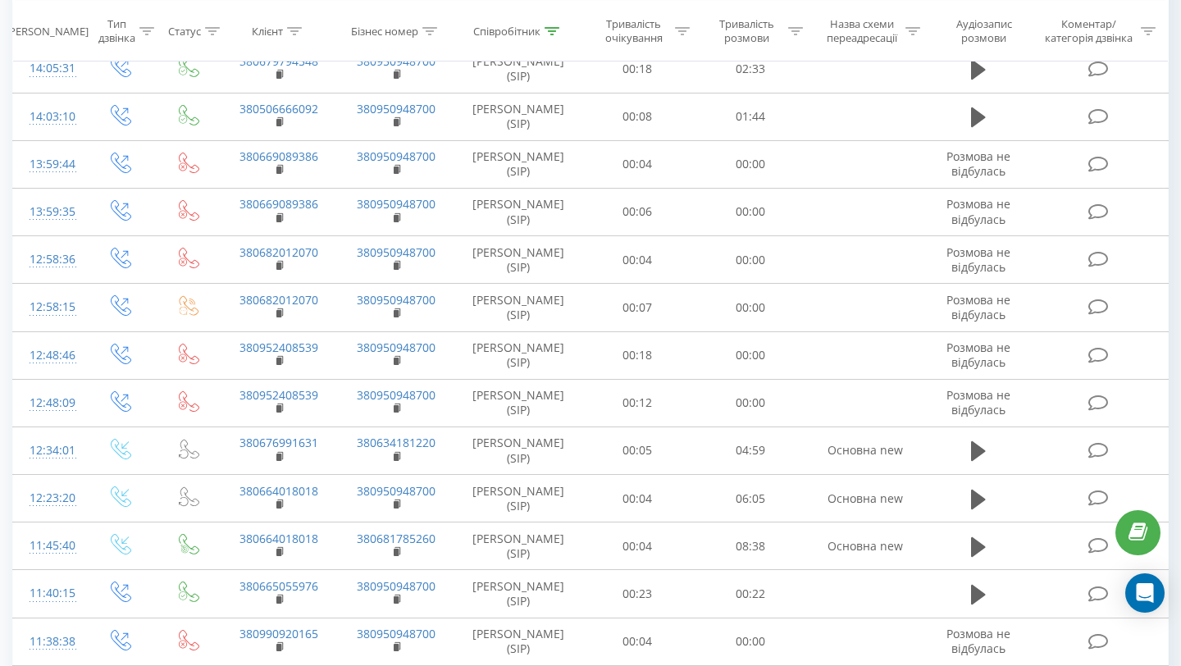
scroll to position [2663, 0]
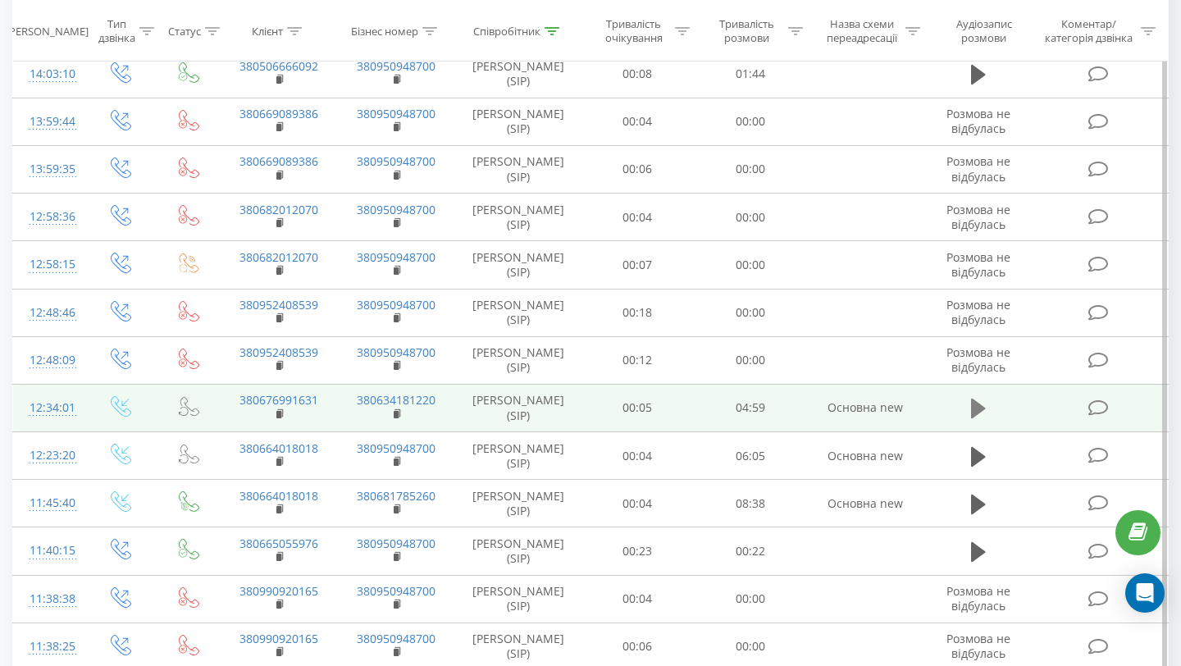
click at [981, 407] on icon at bounding box center [978, 409] width 15 height 20
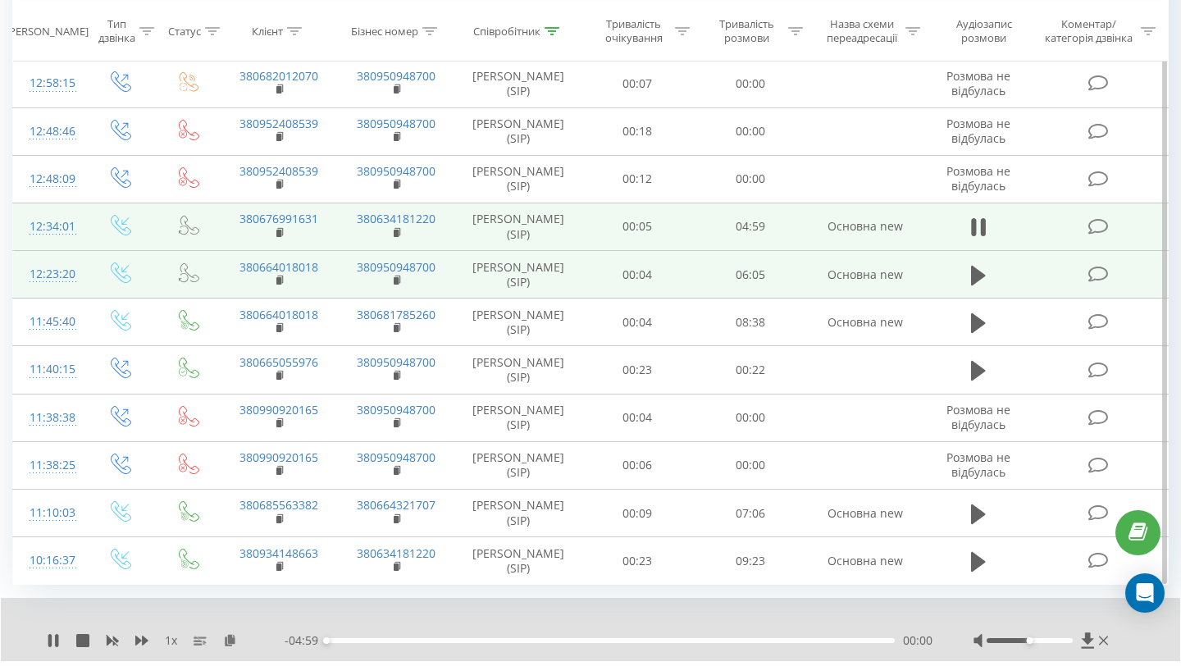
scroll to position [2876, 0]
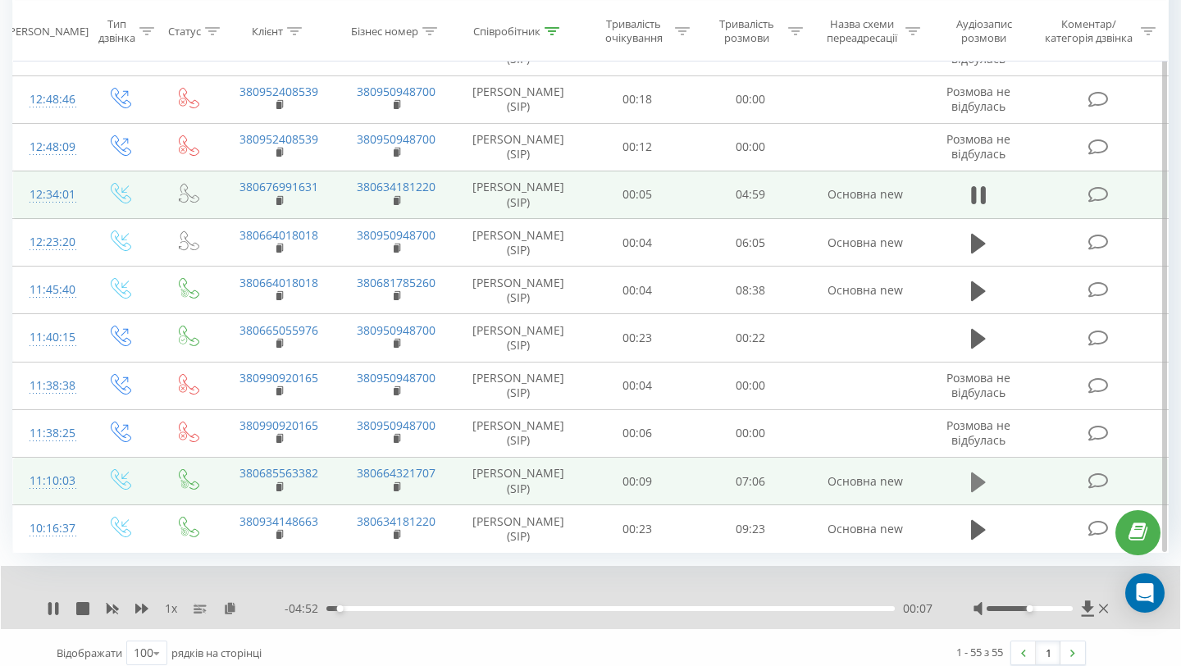
click at [981, 482] on icon at bounding box center [978, 482] width 15 height 20
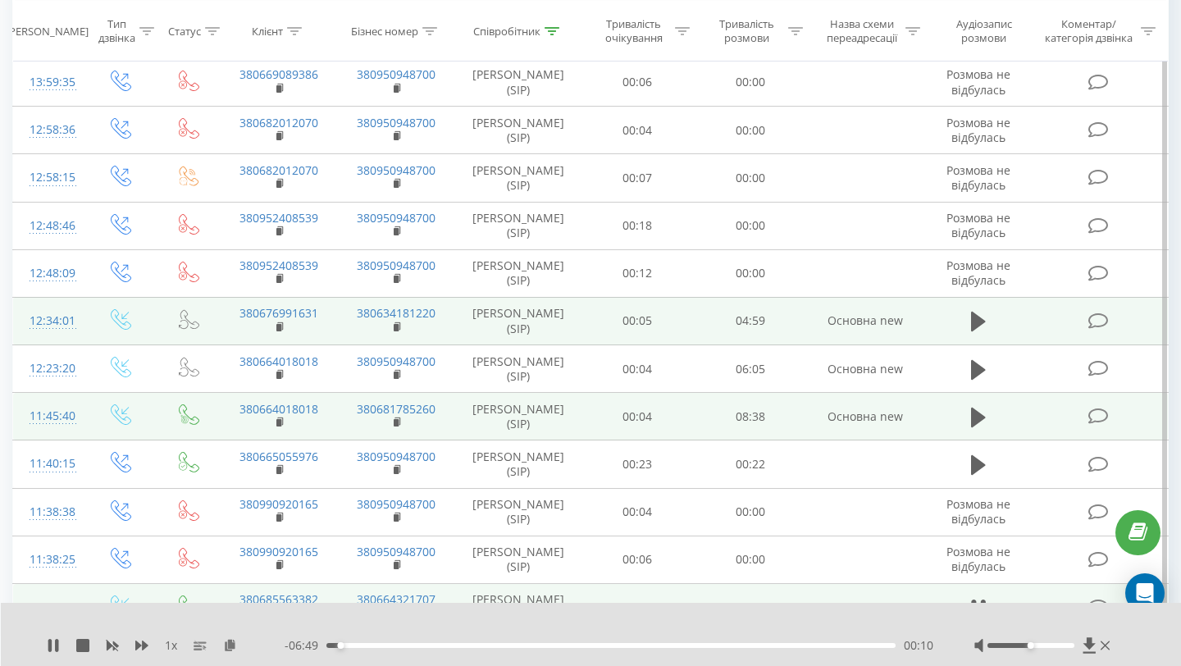
scroll to position [2738, 0]
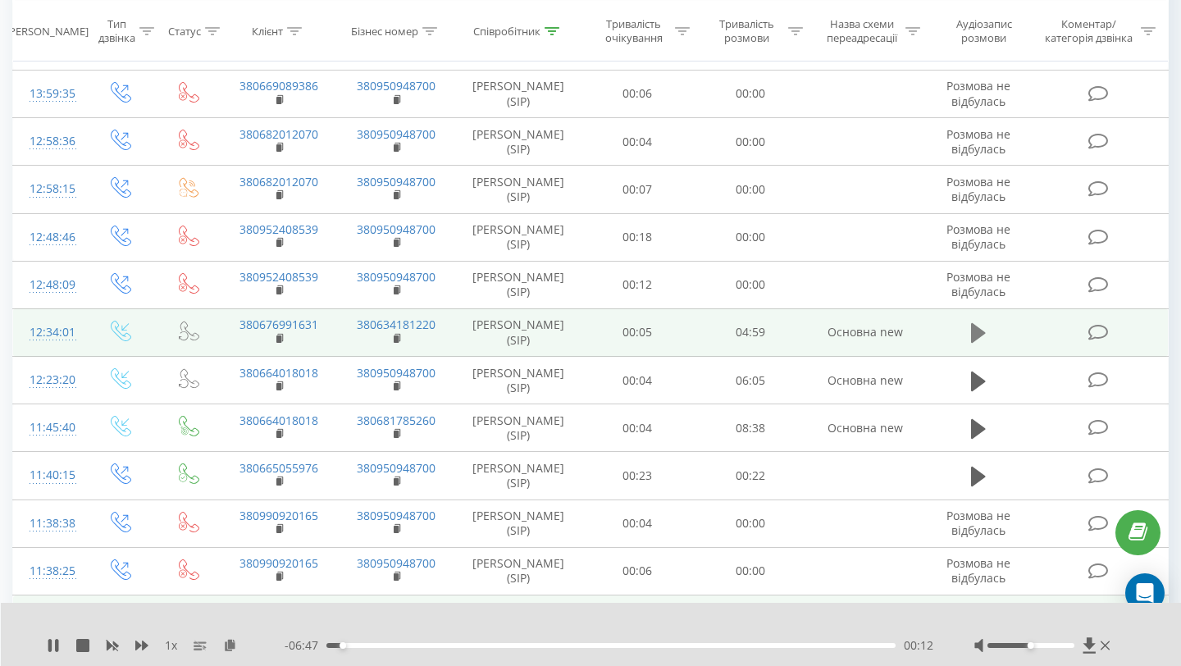
click at [970, 330] on button at bounding box center [978, 333] width 25 height 25
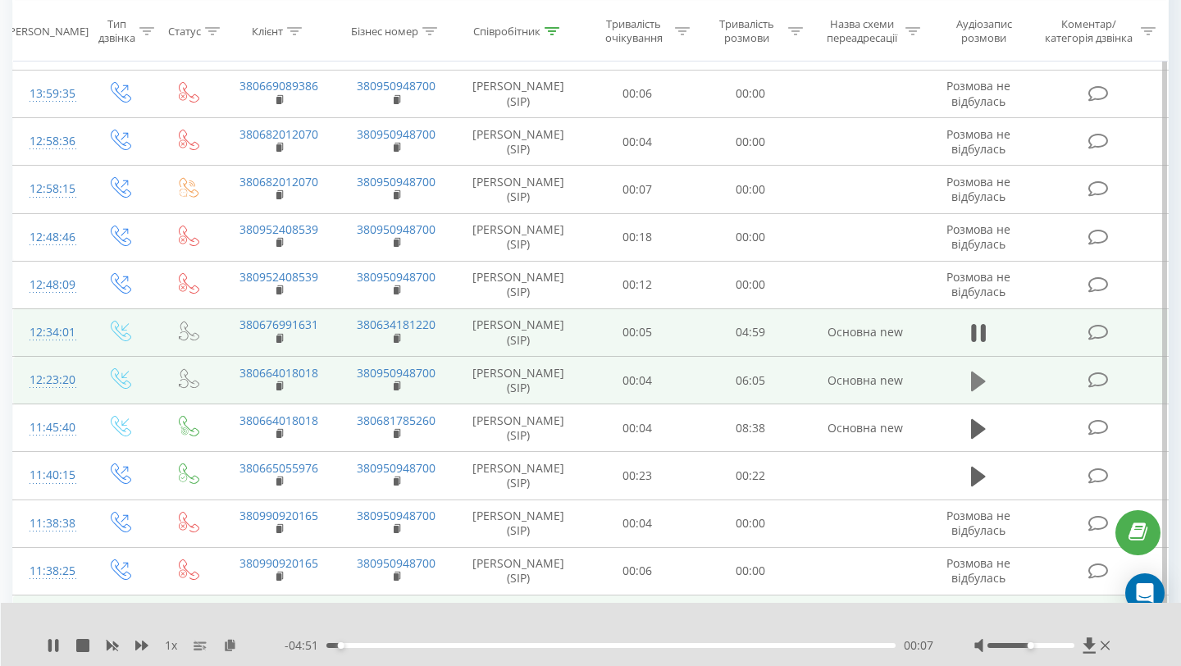
click at [984, 383] on icon at bounding box center [978, 381] width 15 height 23
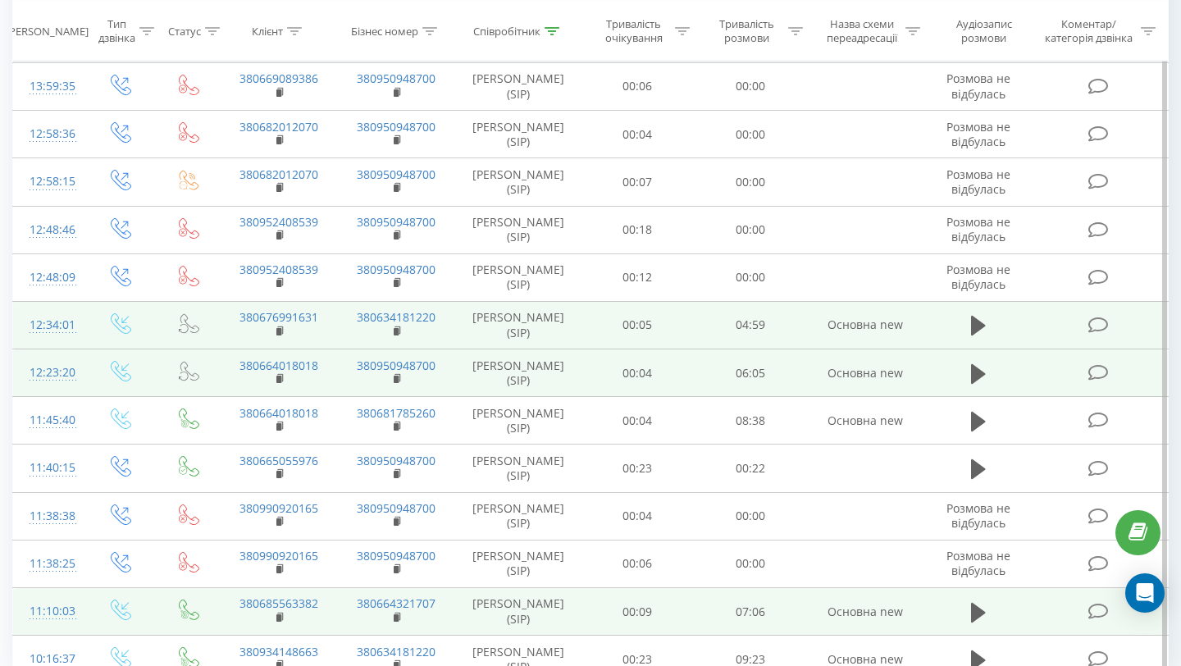
scroll to position [2888, 0]
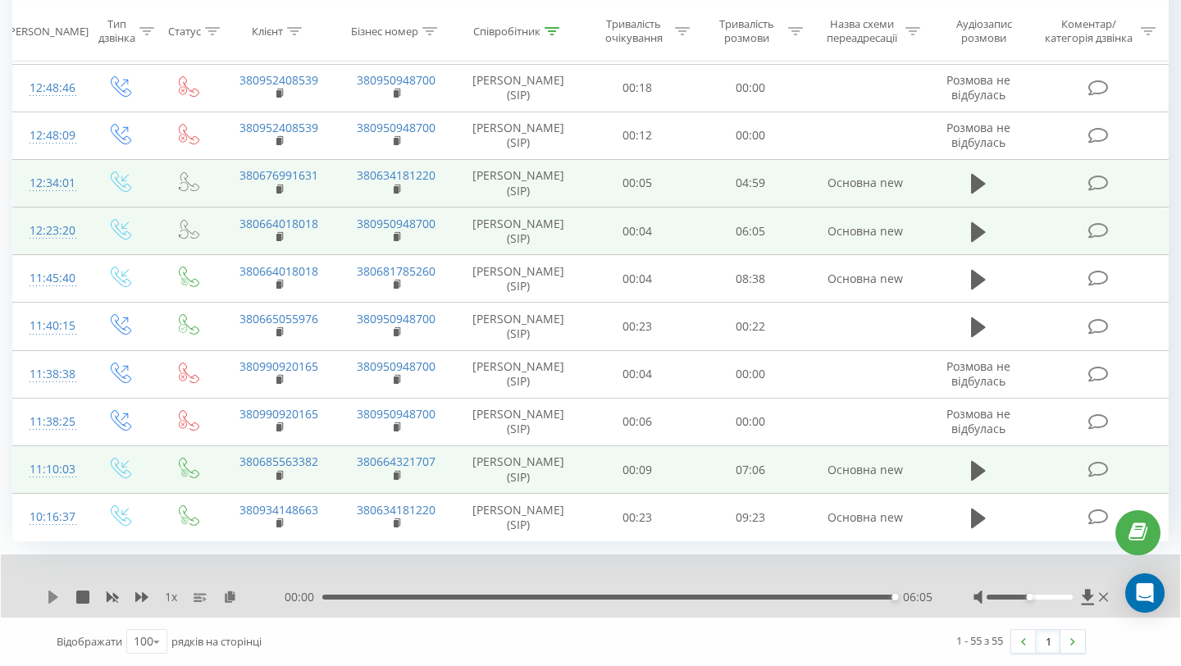
click at [57, 601] on icon at bounding box center [53, 597] width 13 height 13
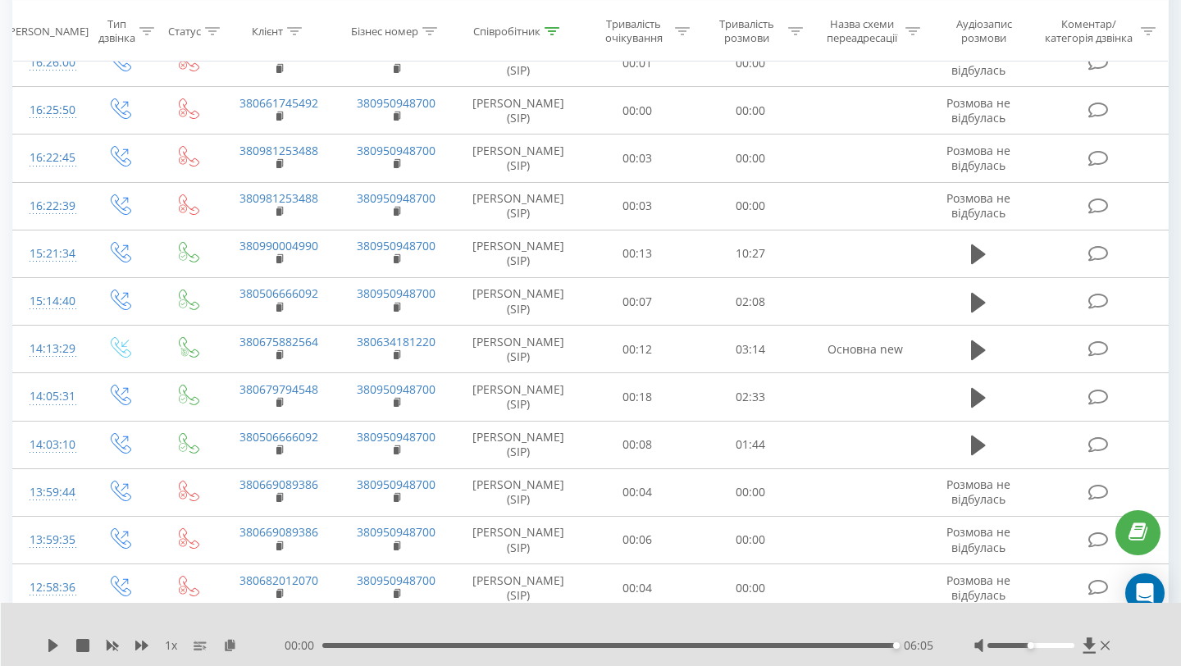
scroll to position [2301, 0]
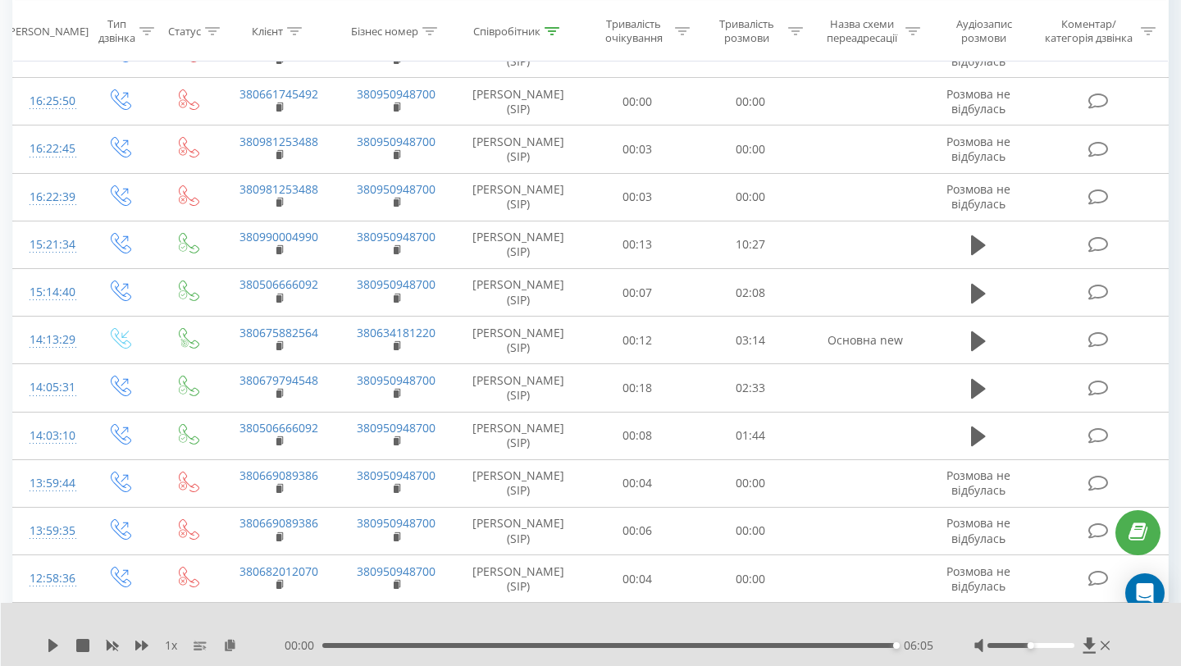
drag, startPoint x: 893, startPoint y: 648, endPoint x: 710, endPoint y: 660, distance: 182.5
click at [710, 660] on div "1 x 00:00 06:05 06:05" at bounding box center [591, 634] width 1181 height 63
drag, startPoint x: 893, startPoint y: 643, endPoint x: 745, endPoint y: 643, distance: 148.5
click at [747, 643] on div "04:31" at bounding box center [750, 645] width 7 height 7
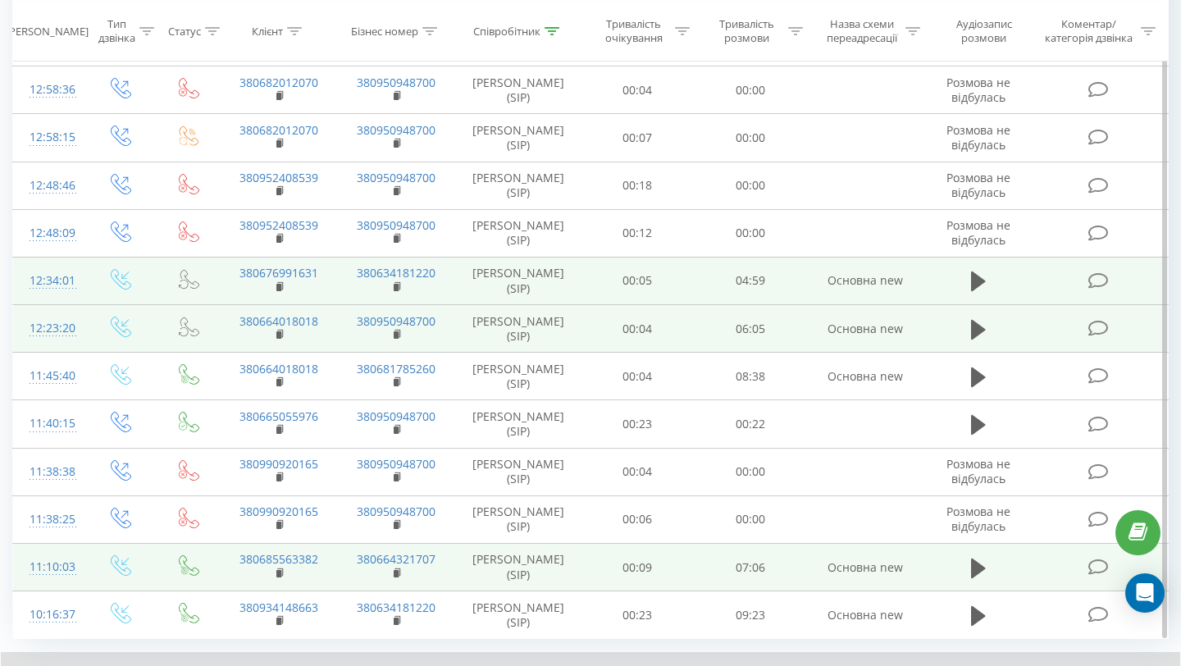
scroll to position [2888, 0]
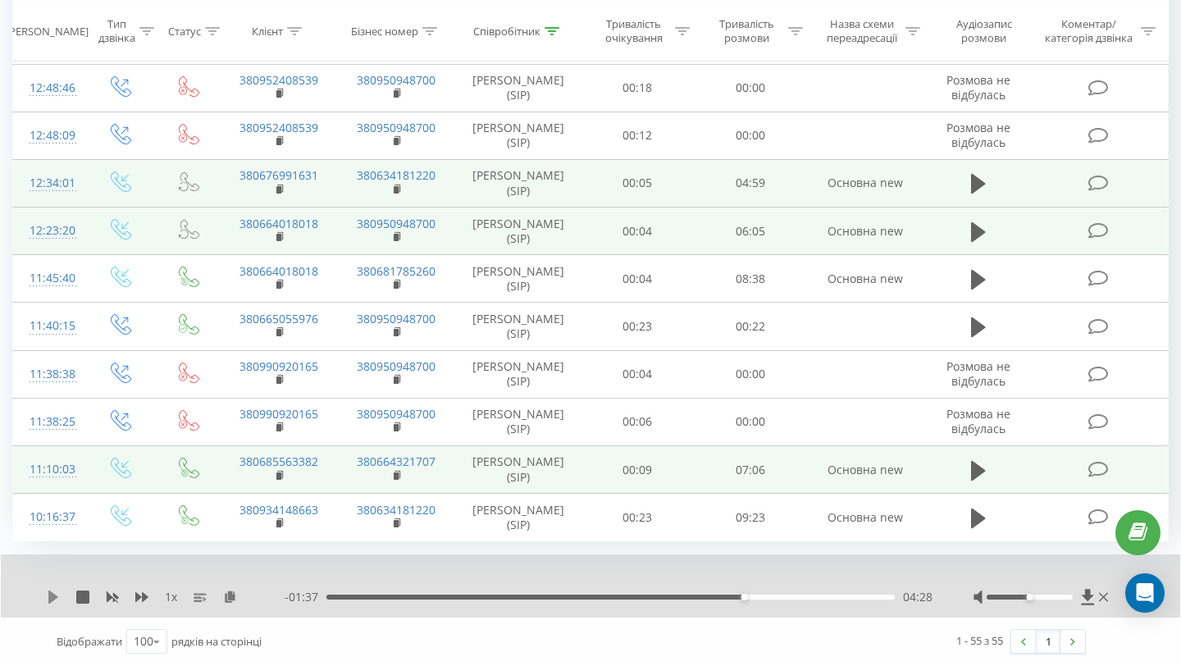
click at [54, 602] on icon at bounding box center [53, 597] width 13 height 13
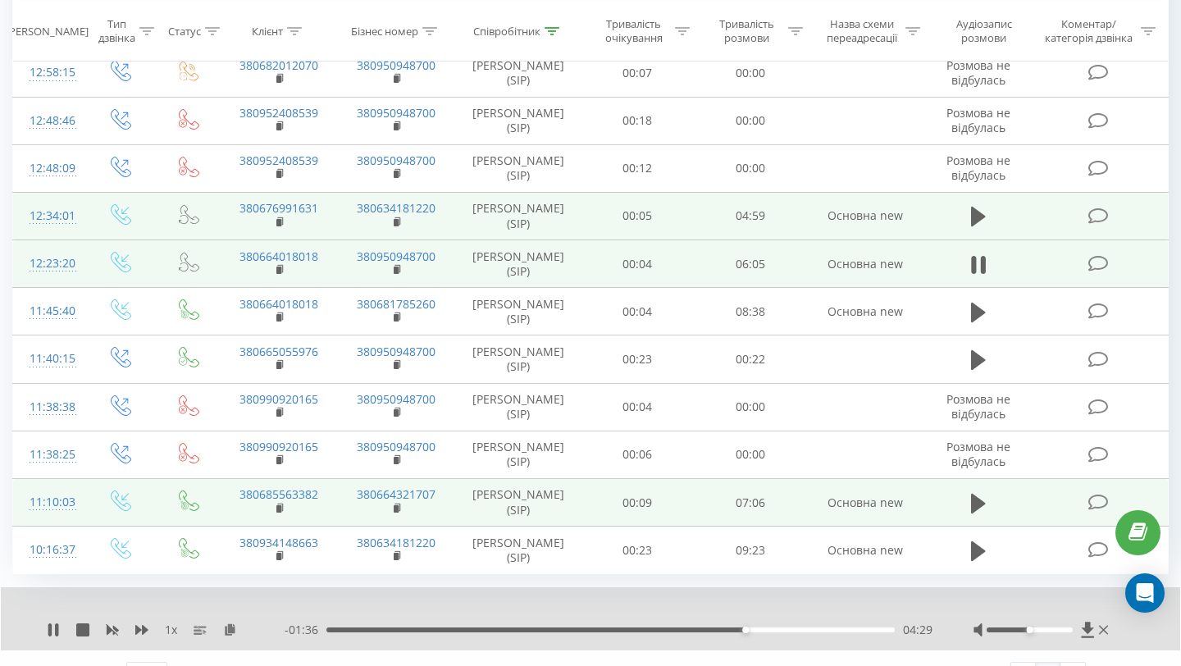
scroll to position [2853, 0]
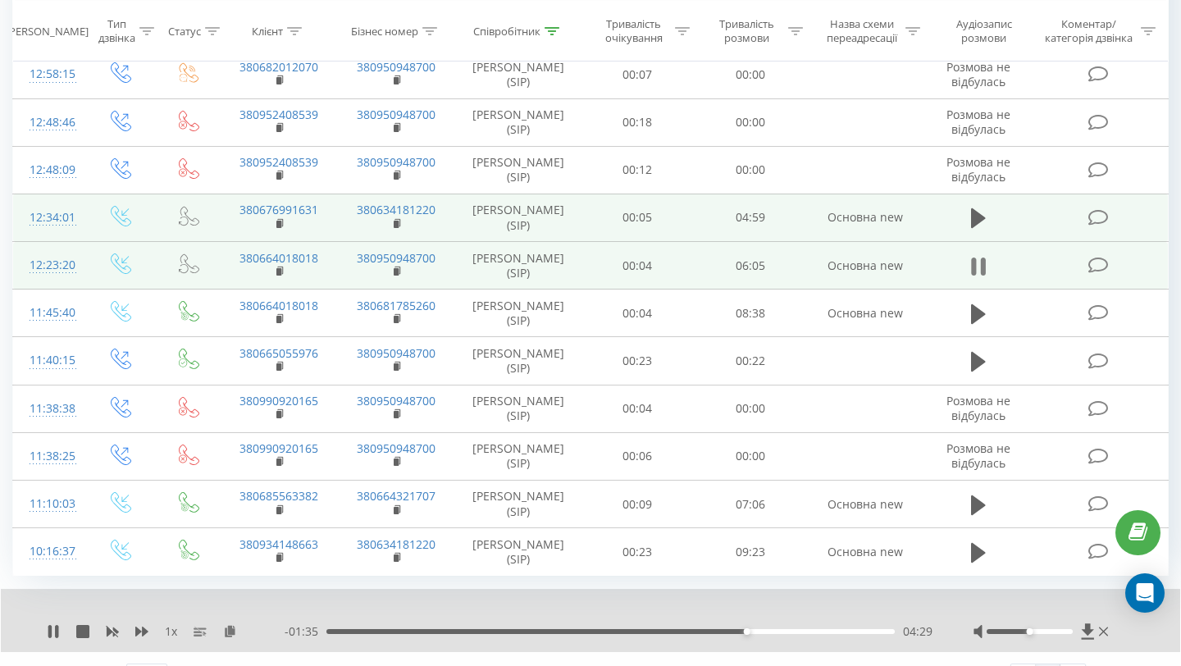
click at [981, 271] on icon at bounding box center [983, 267] width 5 height 18
click at [277, 274] on rect at bounding box center [278, 271] width 5 height 7
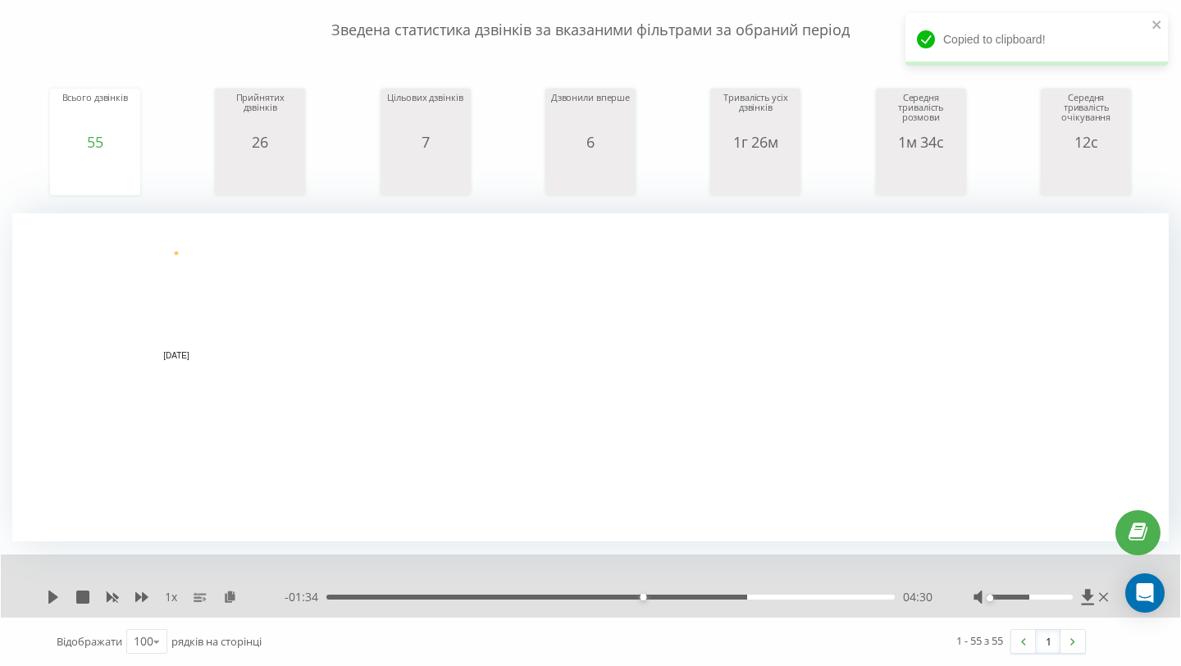
scroll to position [0, 0]
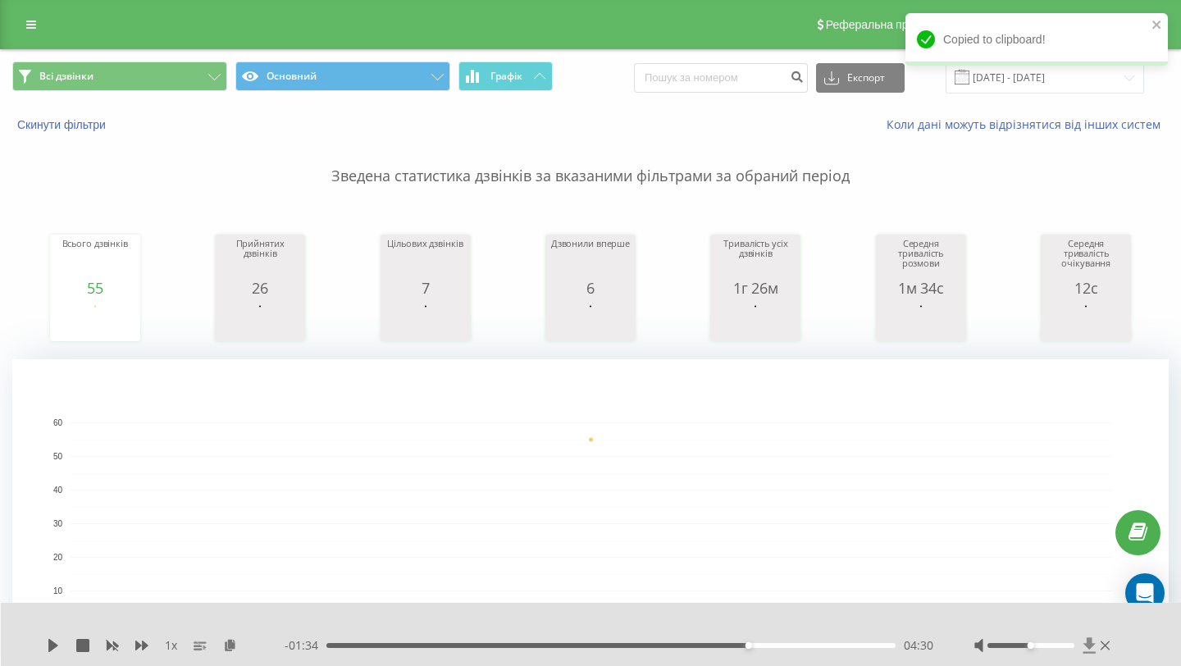
click at [1090, 649] on icon at bounding box center [1090, 645] width 14 height 16
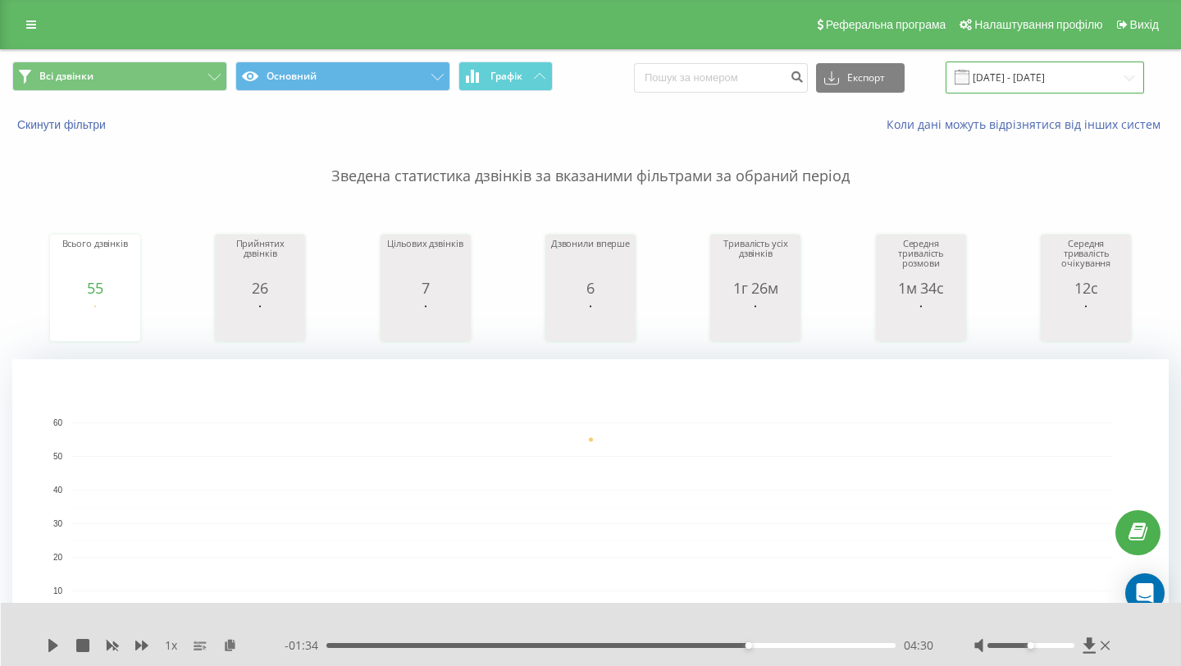
click at [1050, 69] on input "[DATE] - [DATE]" at bounding box center [1045, 78] width 199 height 32
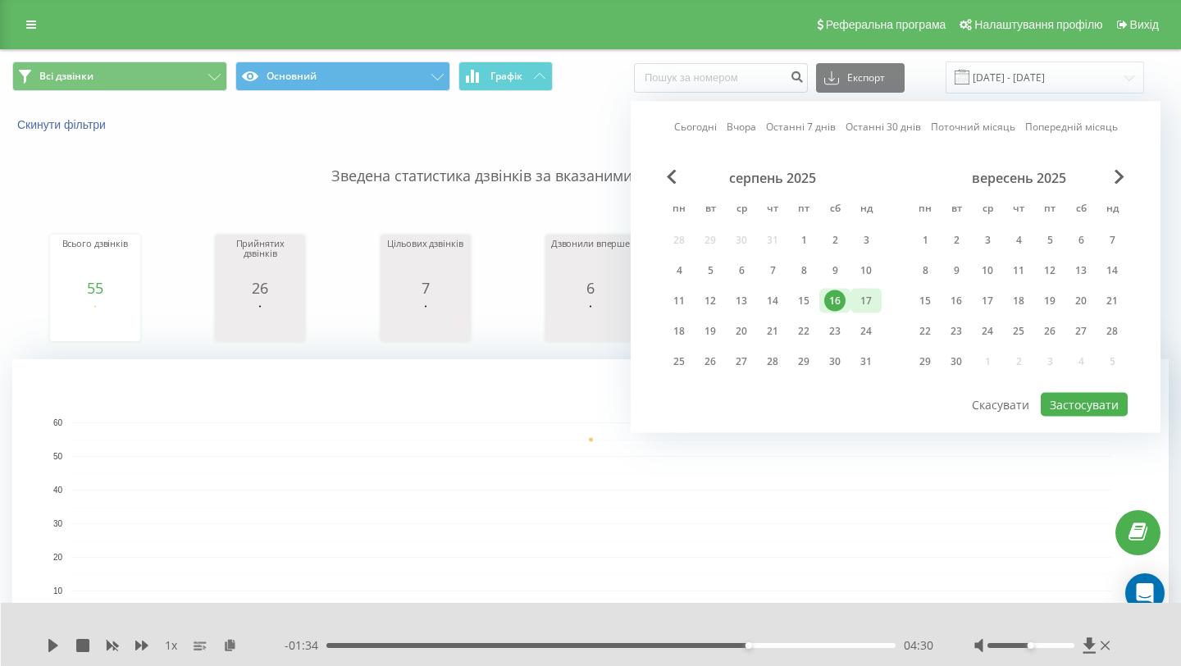
click at [861, 308] on div "17" at bounding box center [866, 300] width 21 height 21
click at [1121, 415] on button "Застосувати" at bounding box center [1084, 405] width 87 height 24
type input "[DATE] - [DATE]"
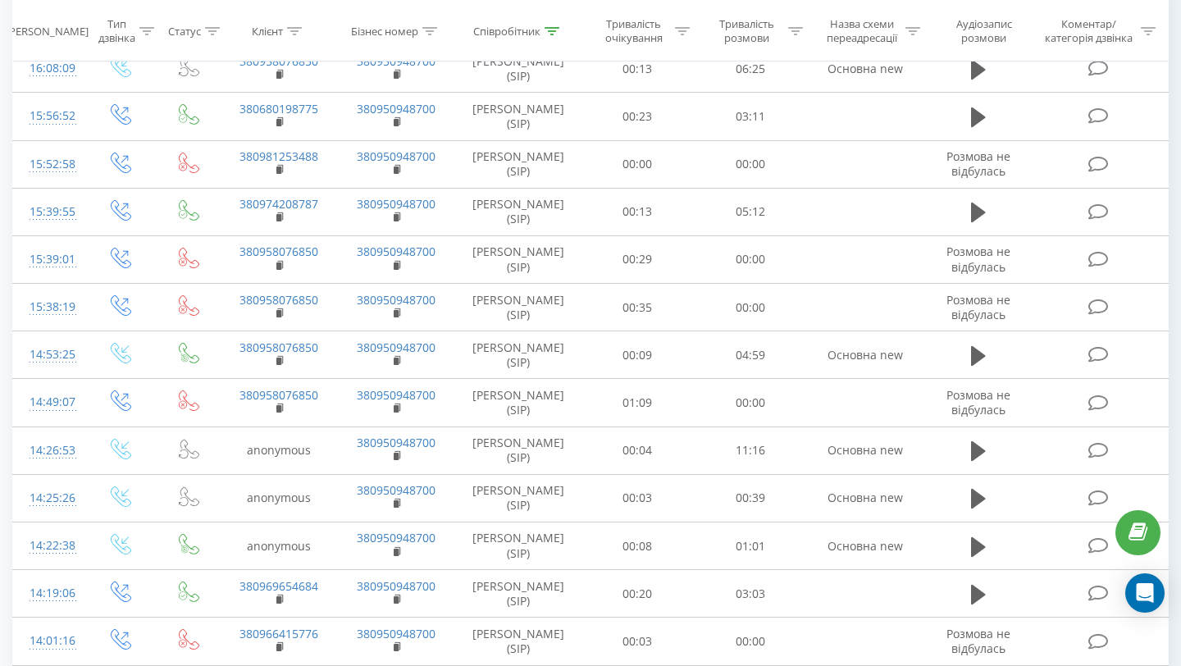
scroll to position [2051, 0]
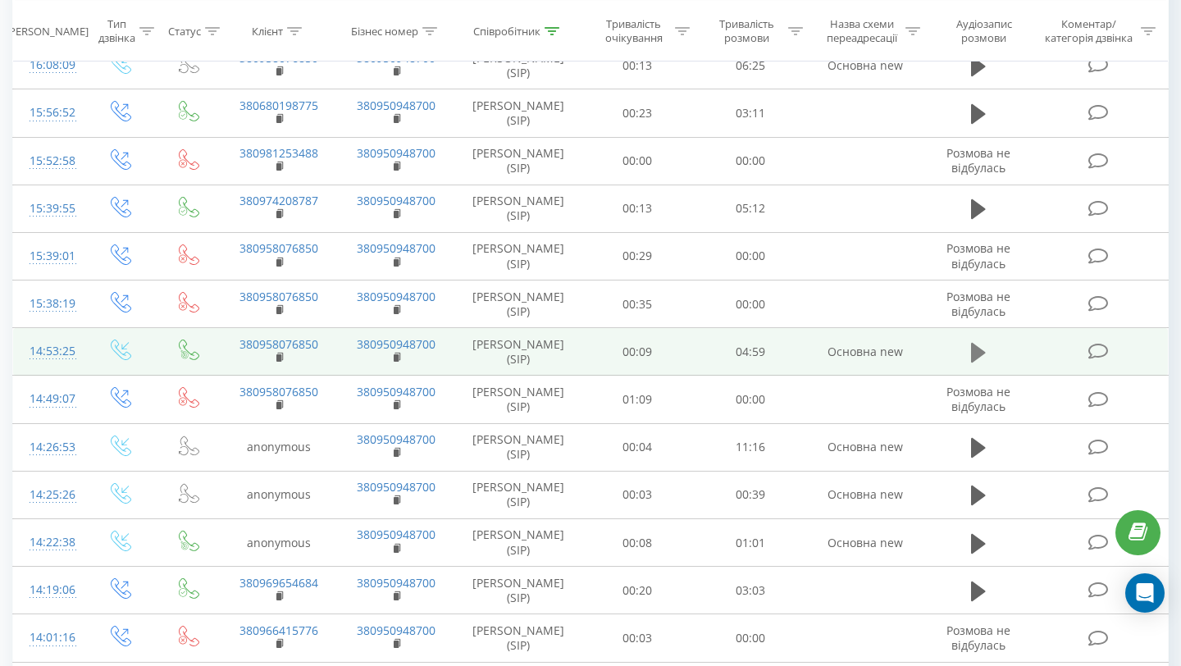
click at [977, 358] on icon at bounding box center [978, 353] width 15 height 20
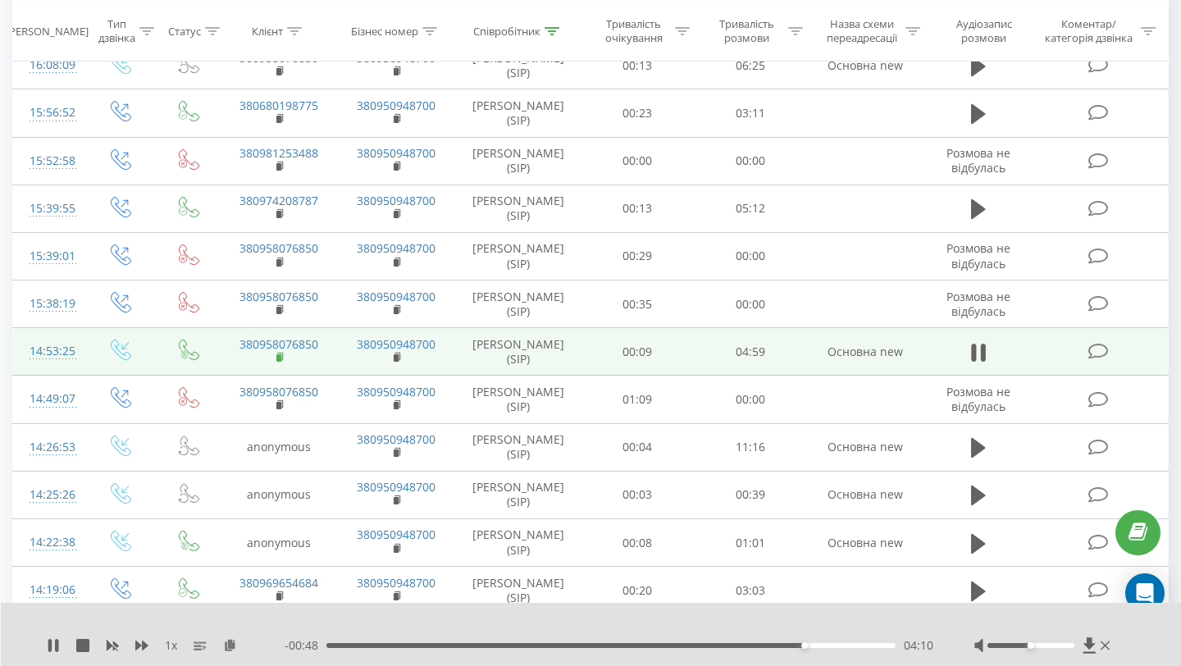
click at [281, 361] on rect at bounding box center [278, 357] width 5 height 7
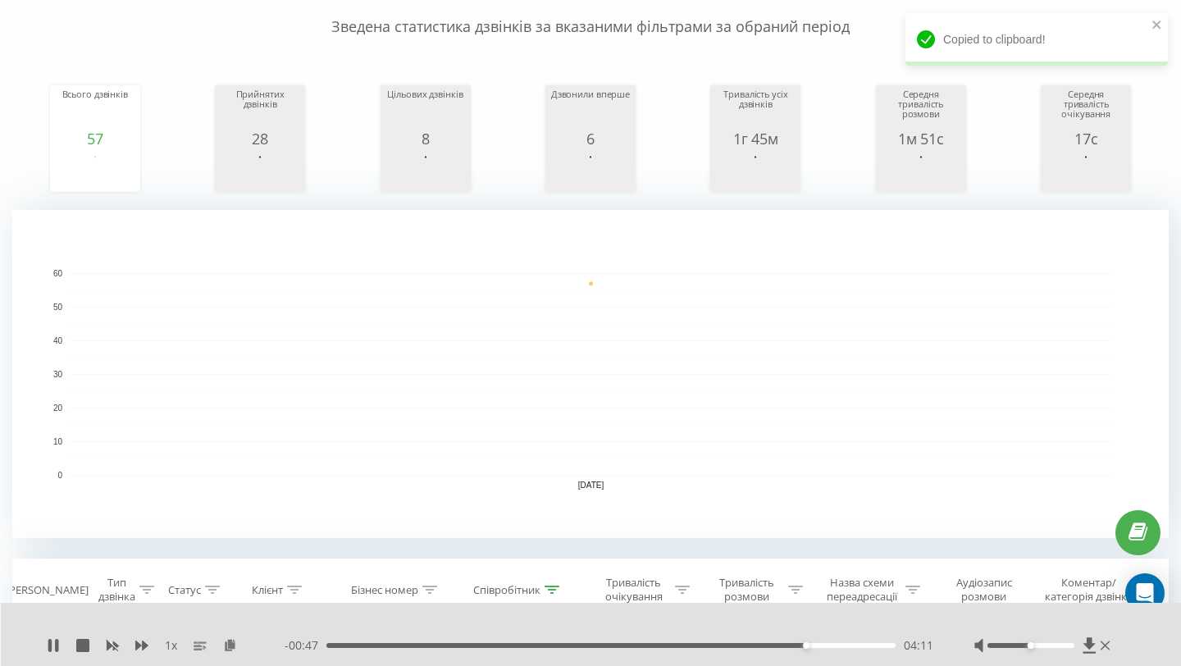
scroll to position [0, 0]
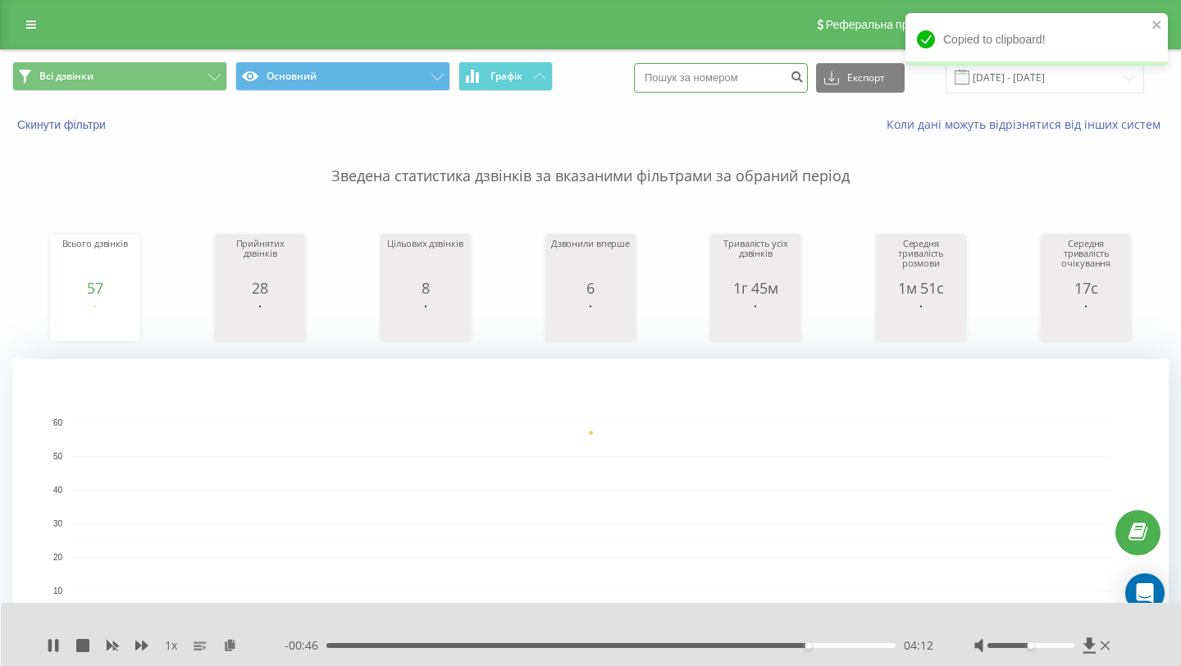
click at [728, 88] on input at bounding box center [721, 78] width 174 height 30
paste input "380958076850"
type input "380958076850"
click at [804, 80] on icon "submit" at bounding box center [797, 75] width 14 height 10
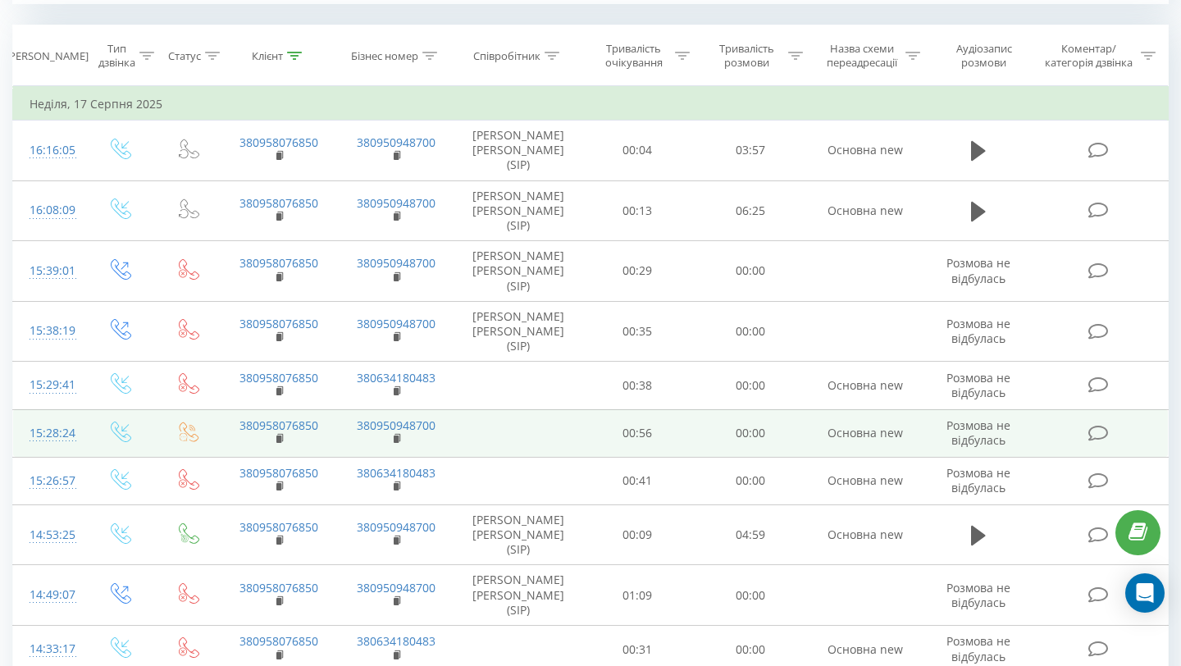
scroll to position [669, 0]
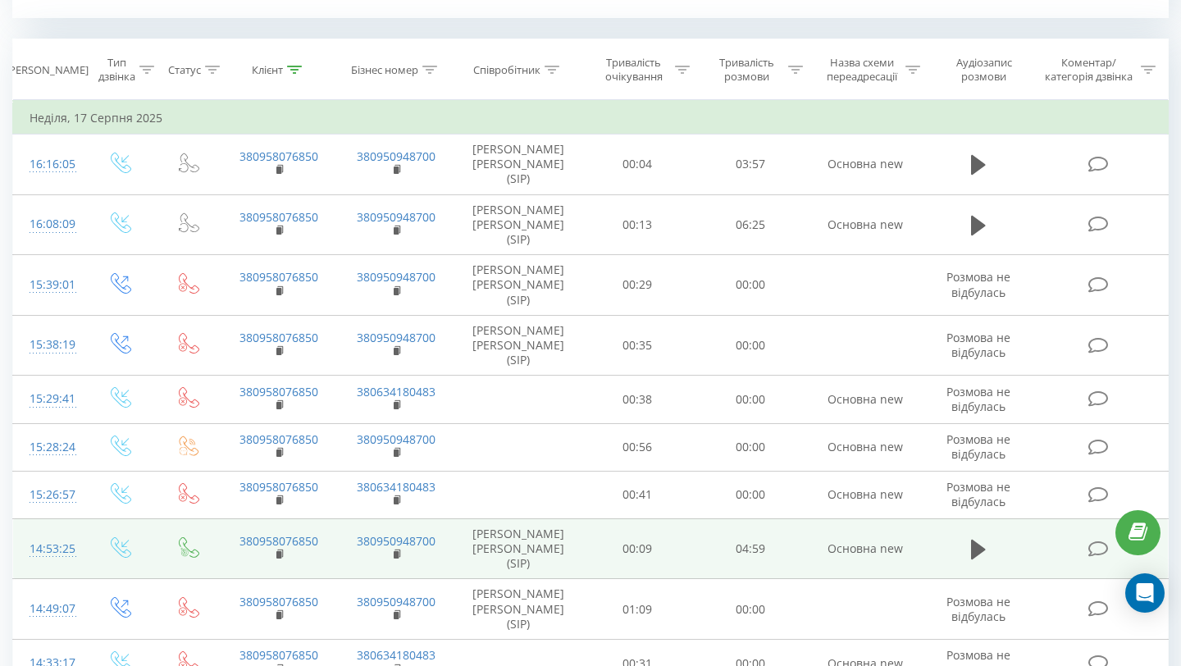
click at [815, 518] on td "Основна new" at bounding box center [865, 548] width 117 height 61
click at [977, 540] on icon at bounding box center [978, 550] width 15 height 20
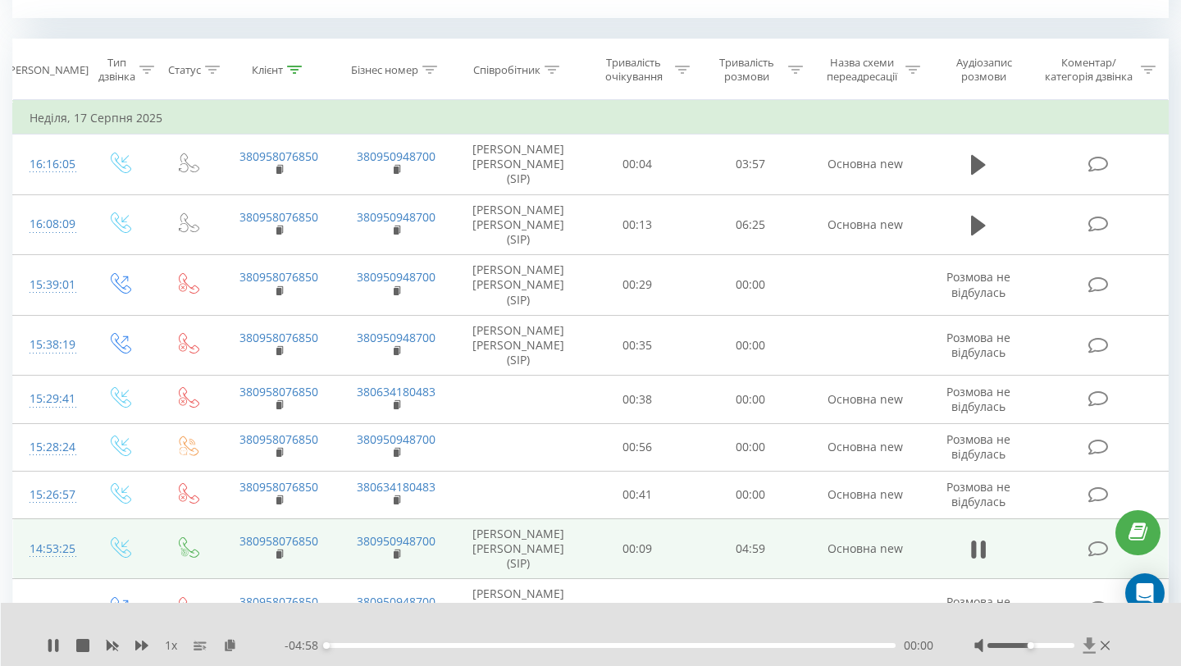
click at [1087, 640] on icon at bounding box center [1089, 645] width 12 height 16
click at [48, 646] on icon at bounding box center [49, 645] width 3 height 13
